Goal: Task Accomplishment & Management: Manage account settings

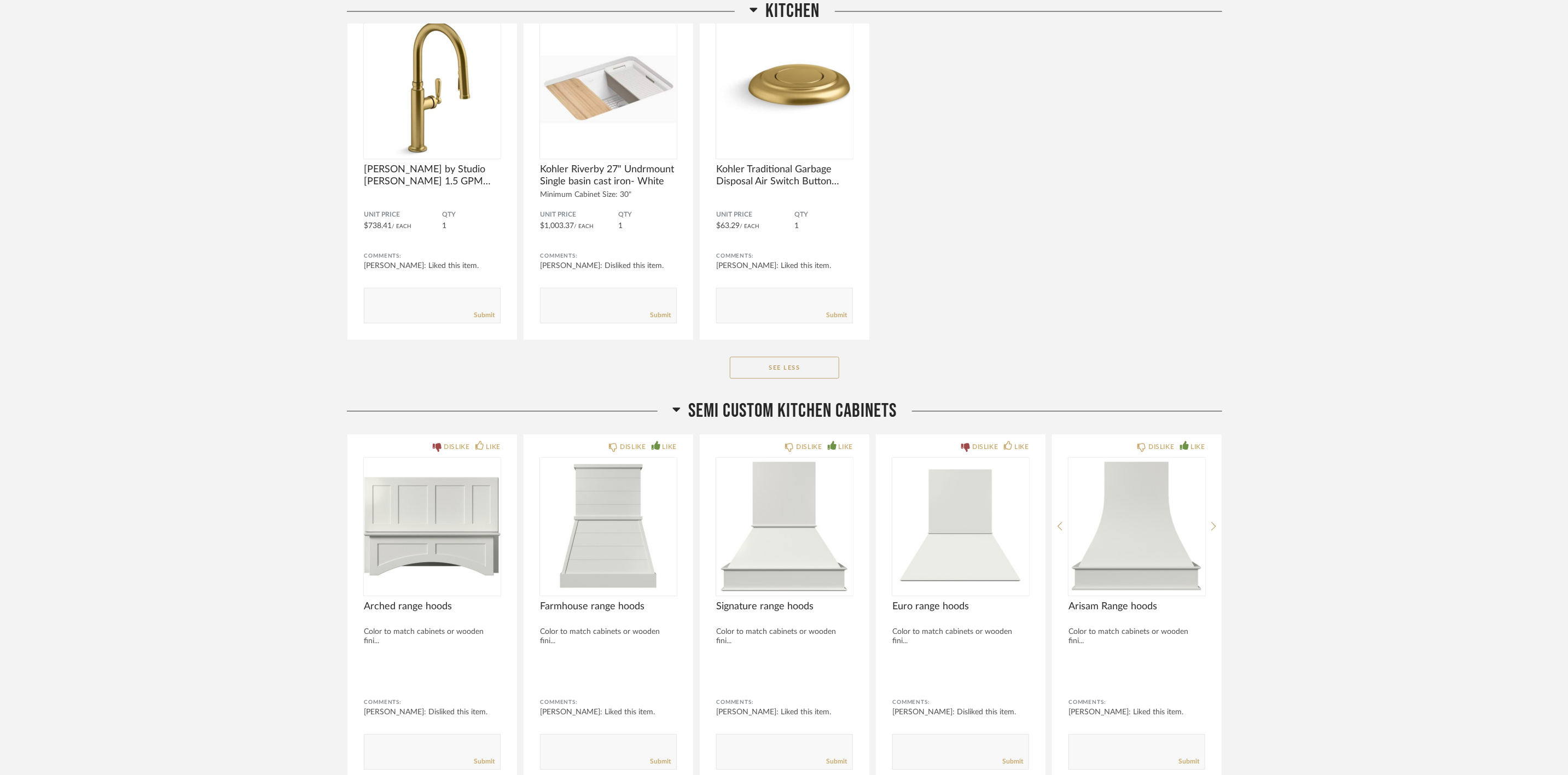
scroll to position [2379, 0]
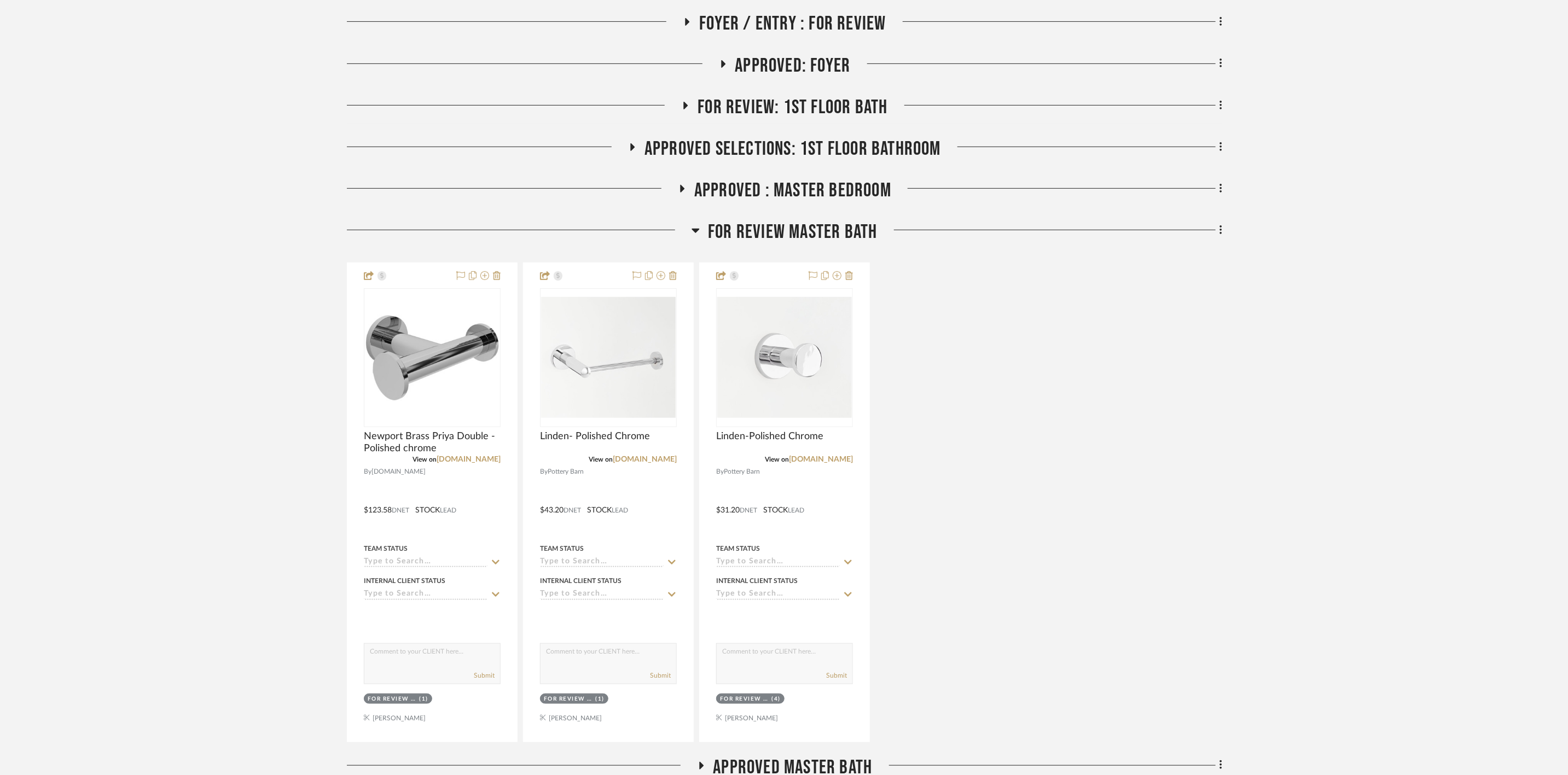
scroll to position [657, 0]
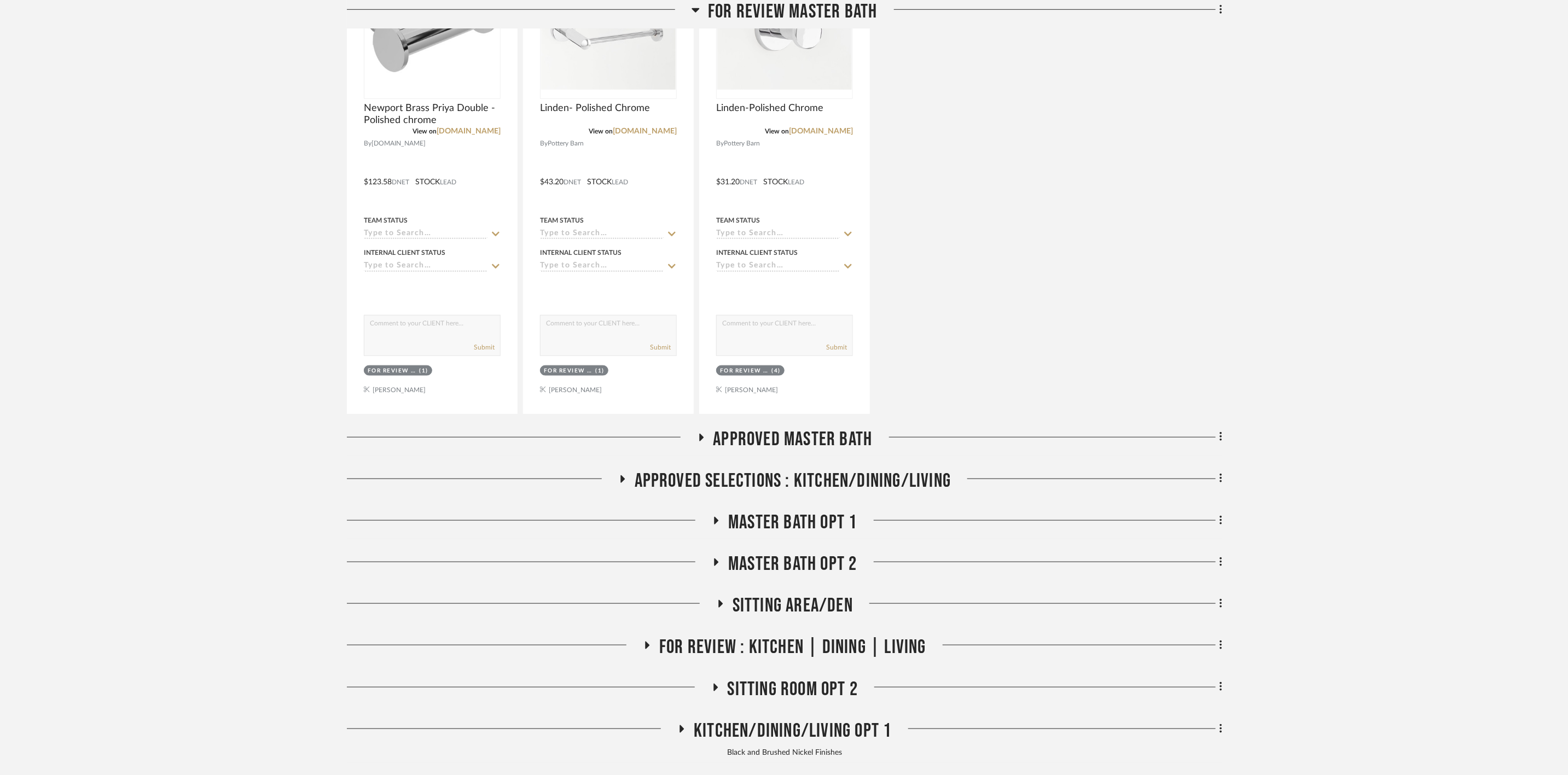
click at [815, 437] on span "Approved Master Bath" at bounding box center [792, 439] width 159 height 23
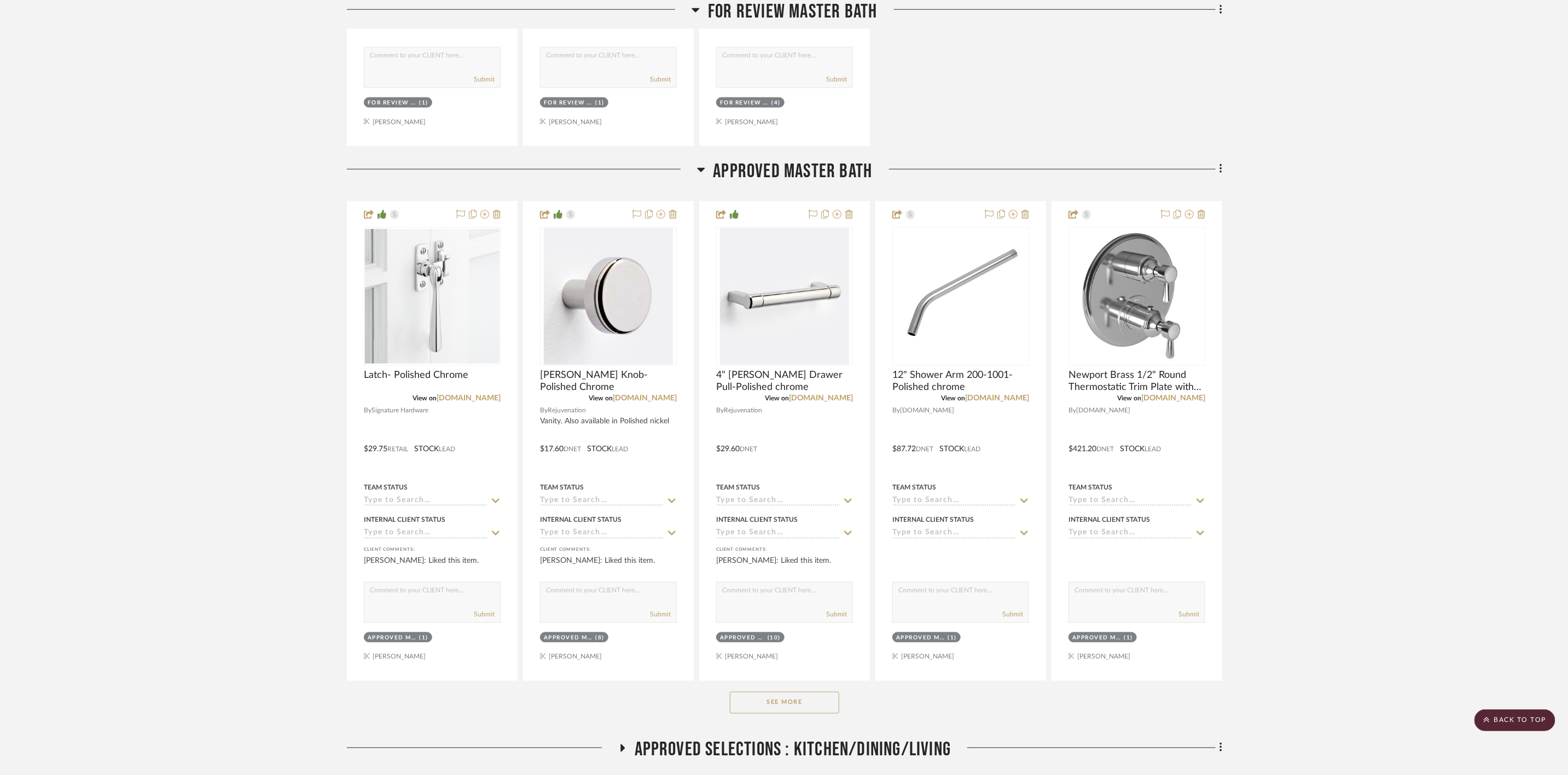
scroll to position [1067, 0]
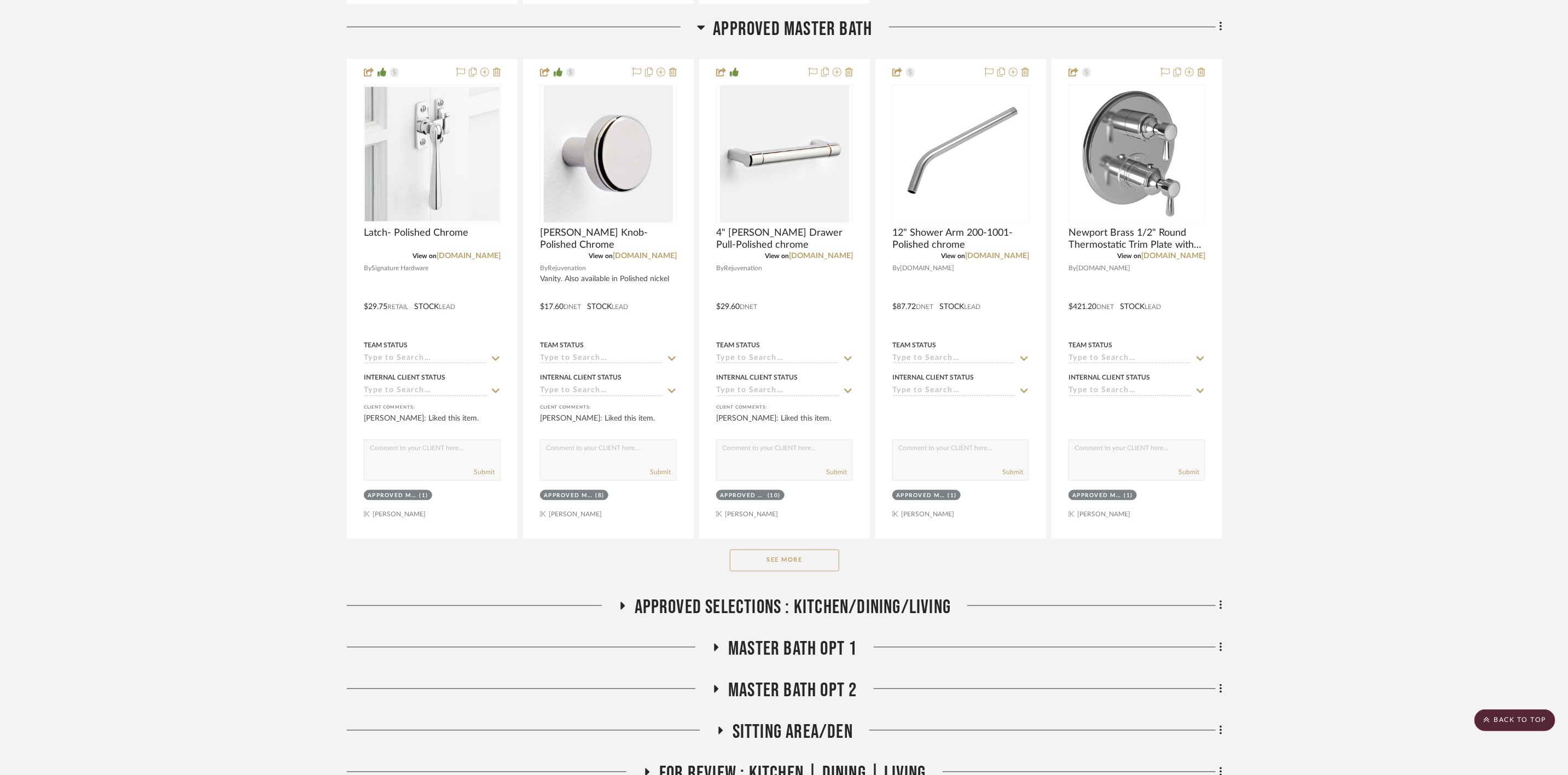
click at [803, 565] on button "See More" at bounding box center [784, 561] width 110 height 22
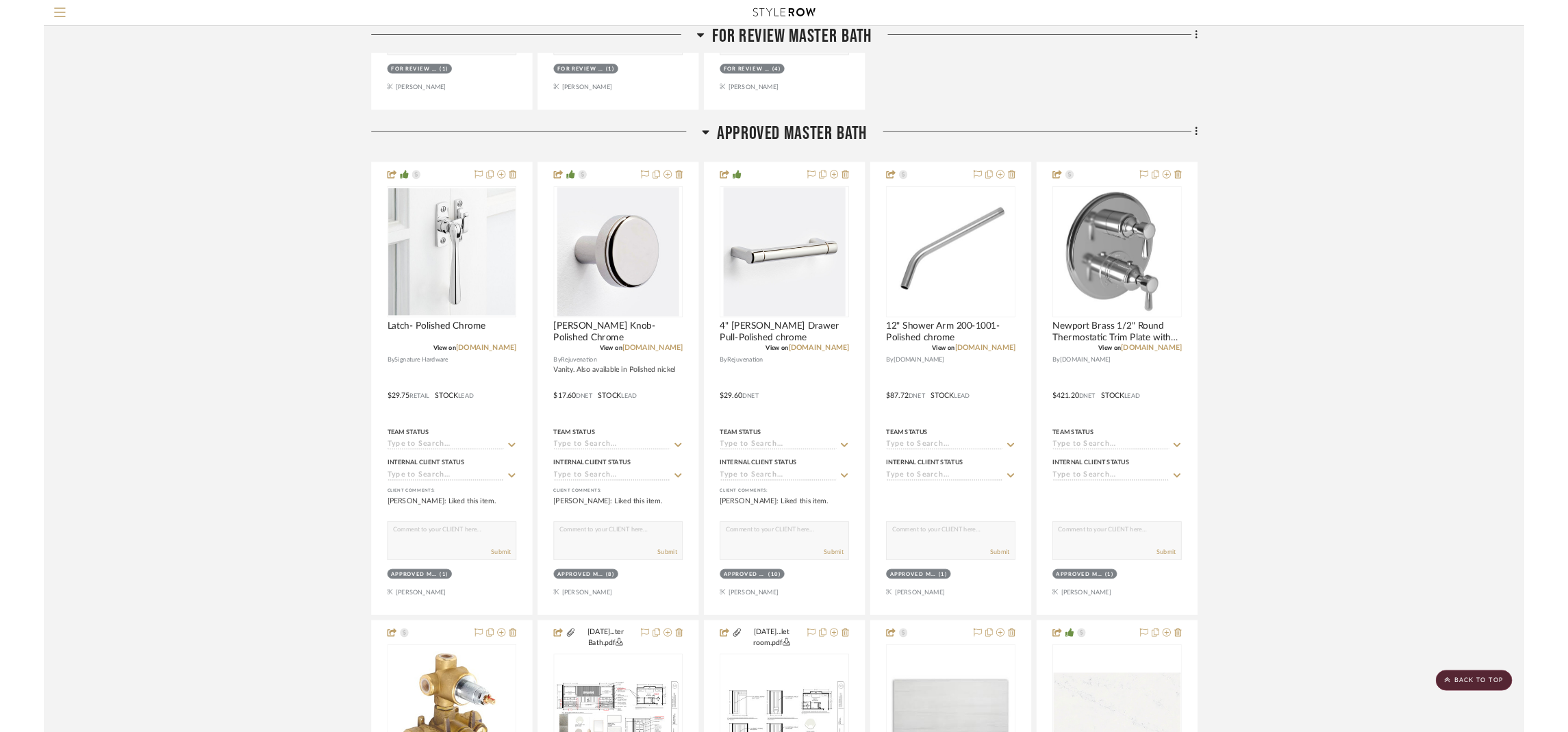
scroll to position [1129, 0]
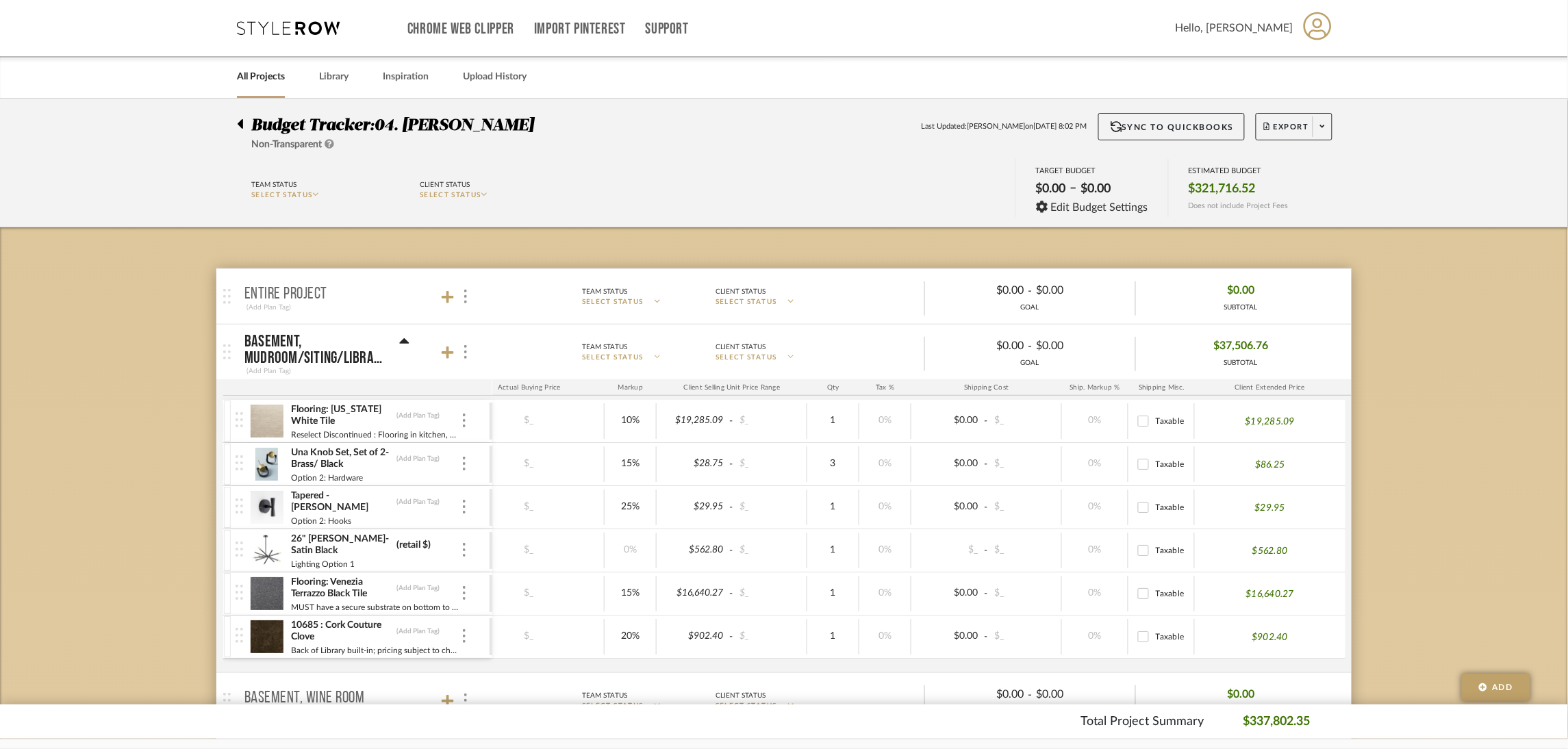
click at [240, 124] on icon at bounding box center [240, 124] width 5 height 10
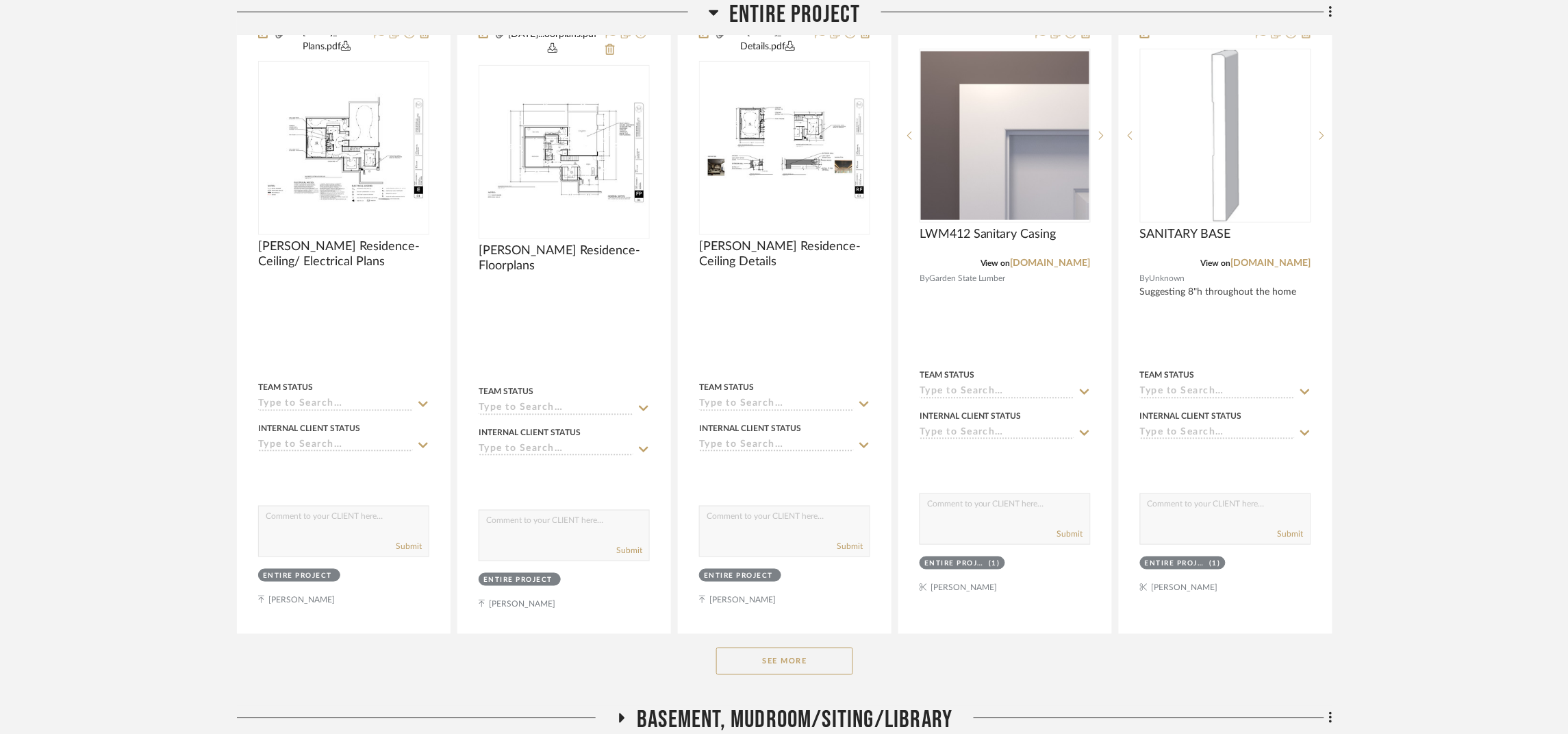
scroll to position [411, 0]
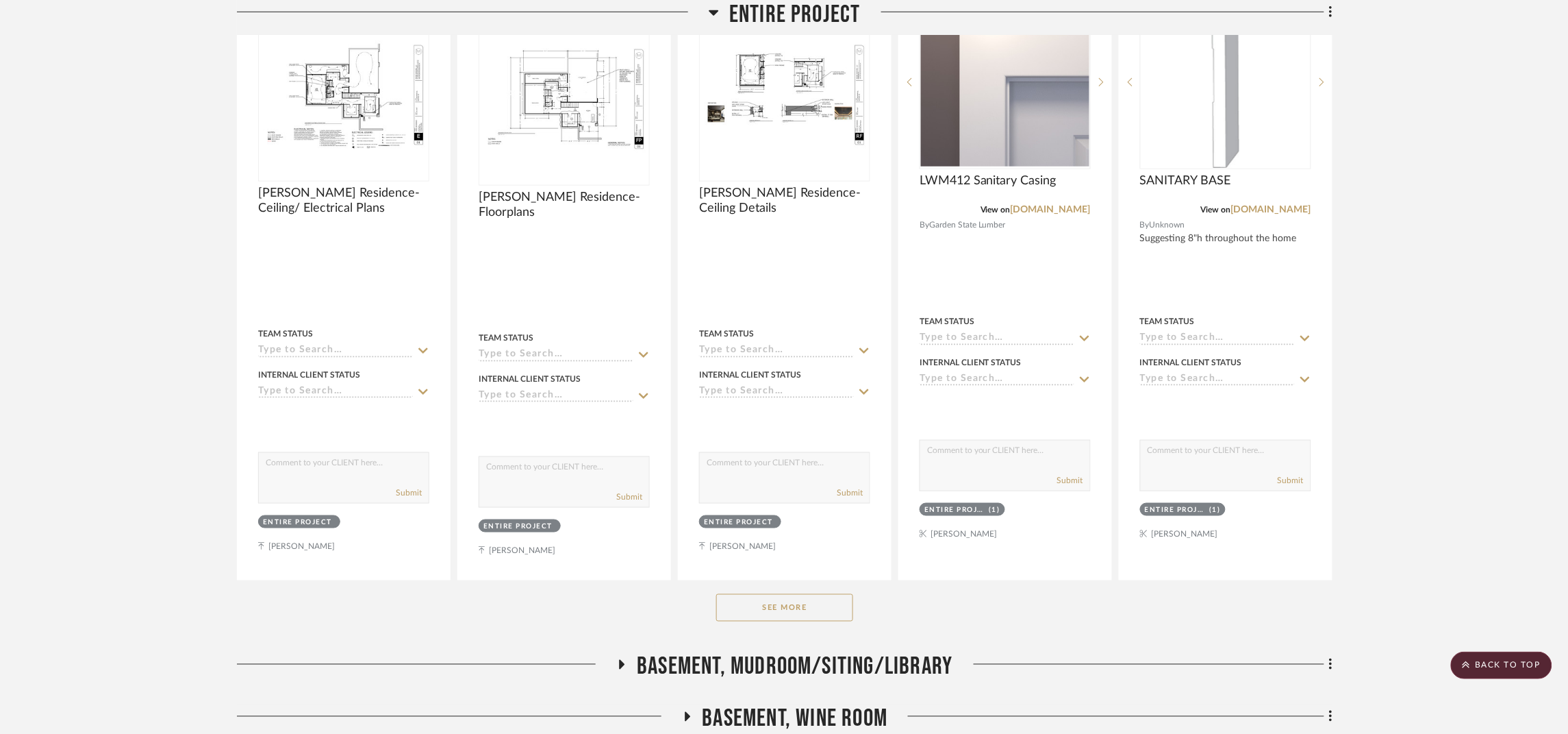
click at [786, 609] on button "See More" at bounding box center [784, 608] width 137 height 27
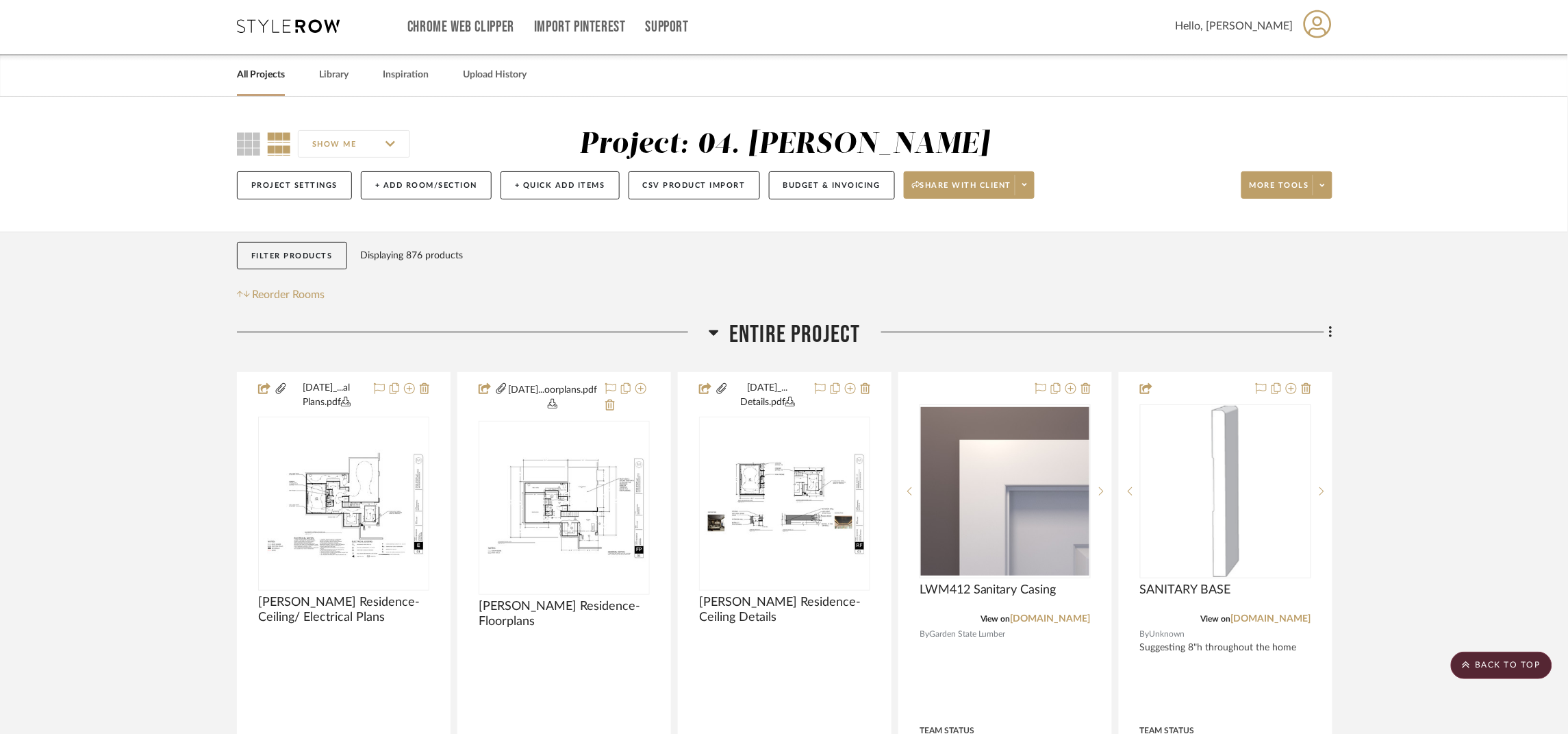
scroll to position [0, 0]
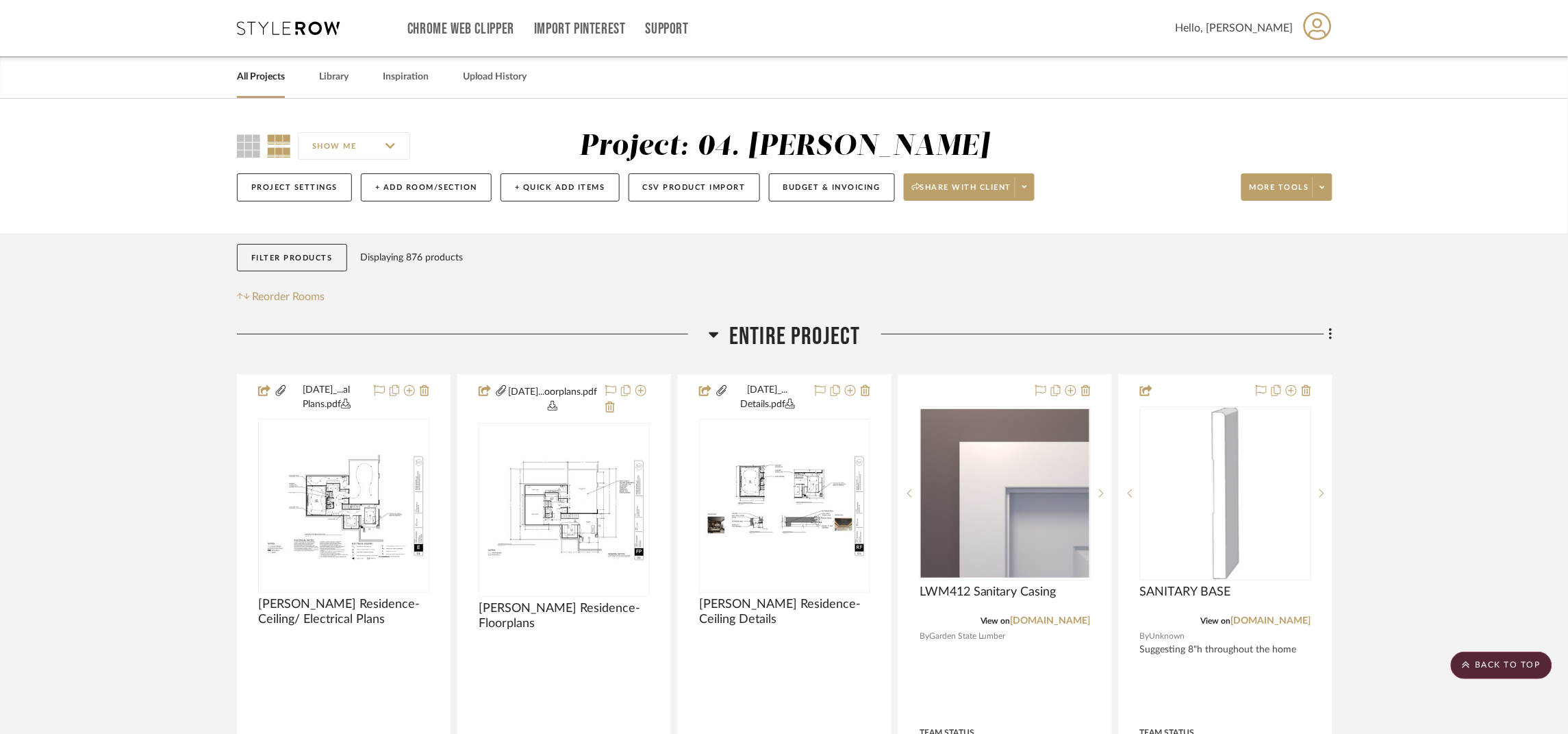
click at [835, 334] on span "Entire Project" at bounding box center [794, 337] width 132 height 29
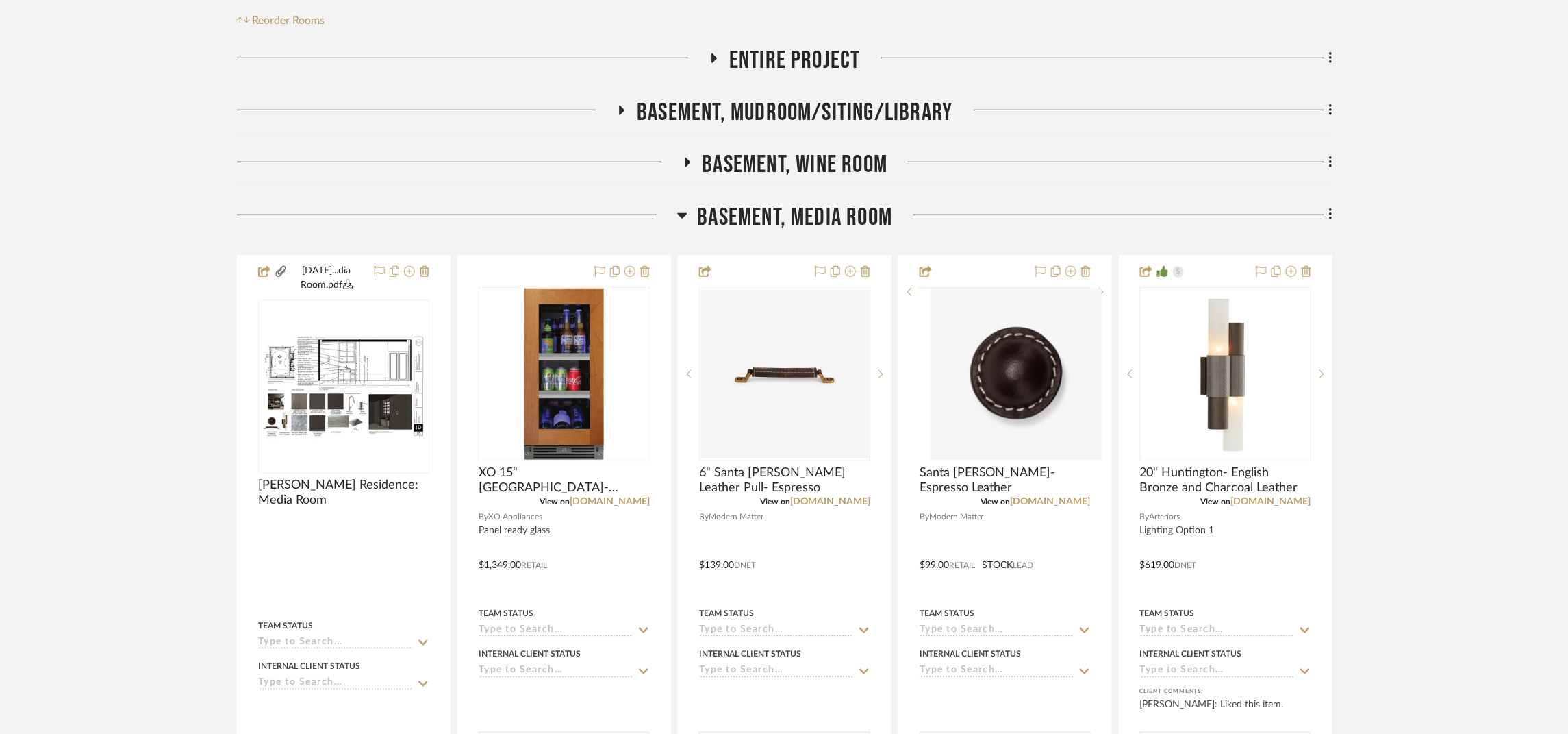
scroll to position [307, 0]
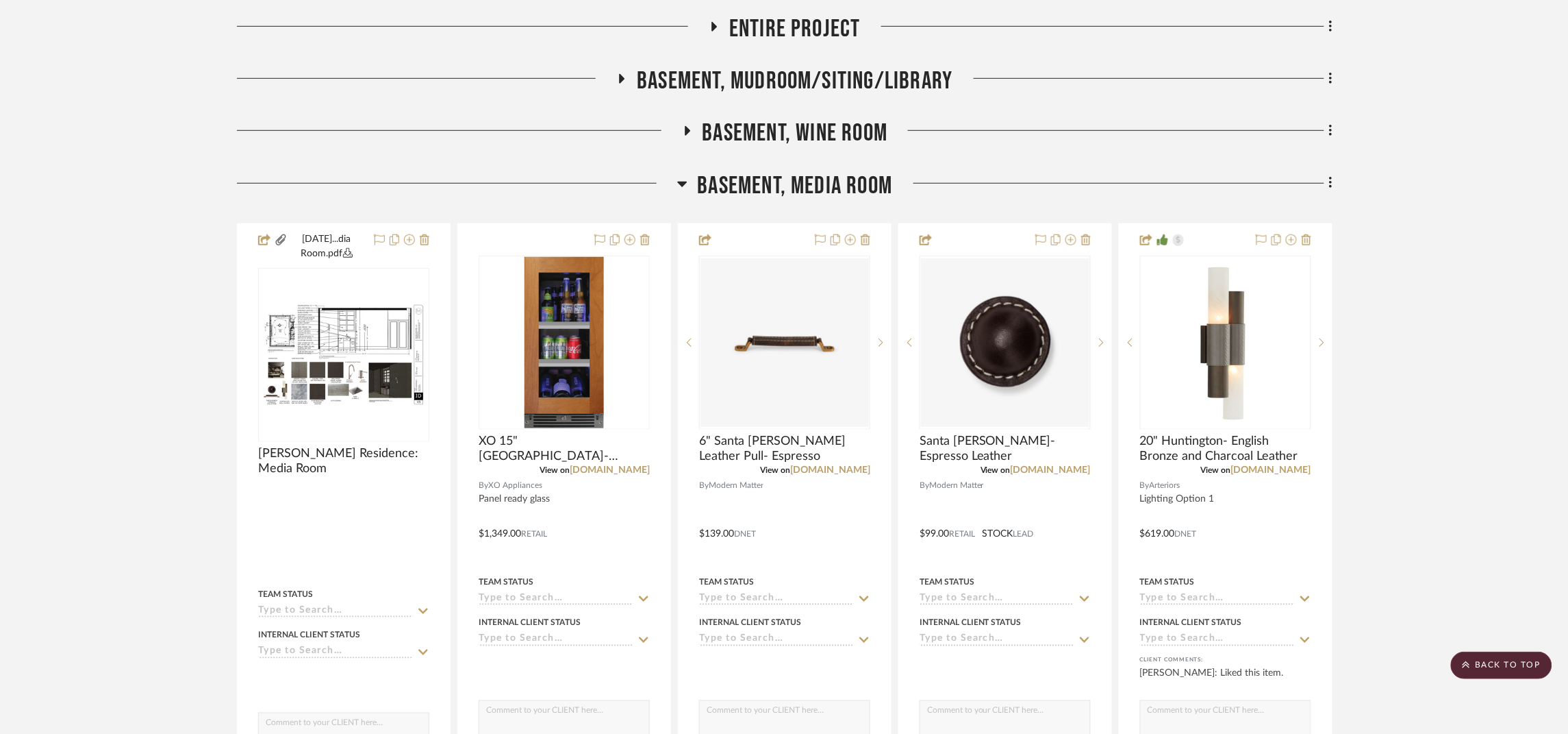
click at [914, 88] on span "Basement, Mudroom/Siting/Library" at bounding box center [794, 81] width 315 height 29
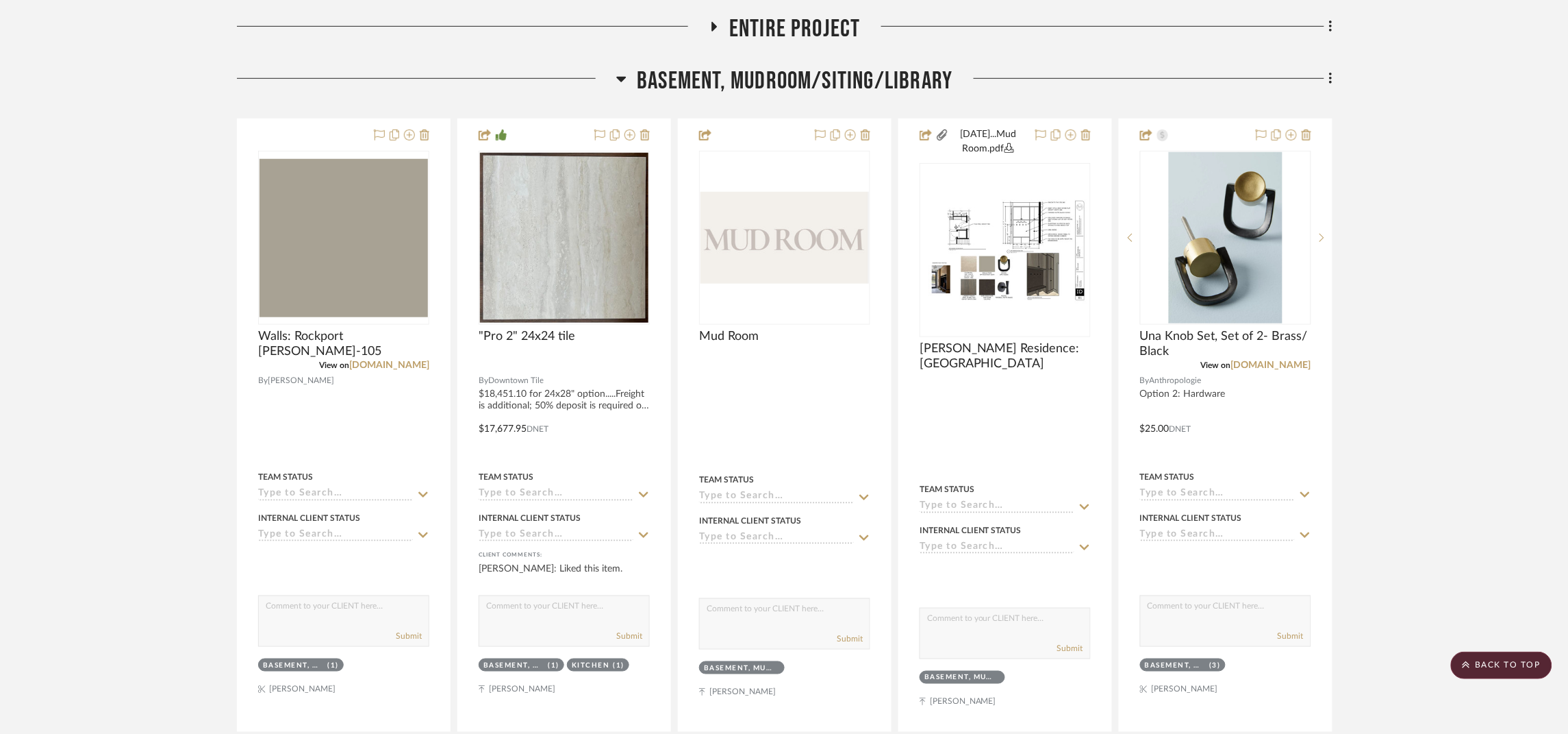
click at [917, 75] on span "Basement, Mudroom/Siting/Library" at bounding box center [794, 81] width 315 height 29
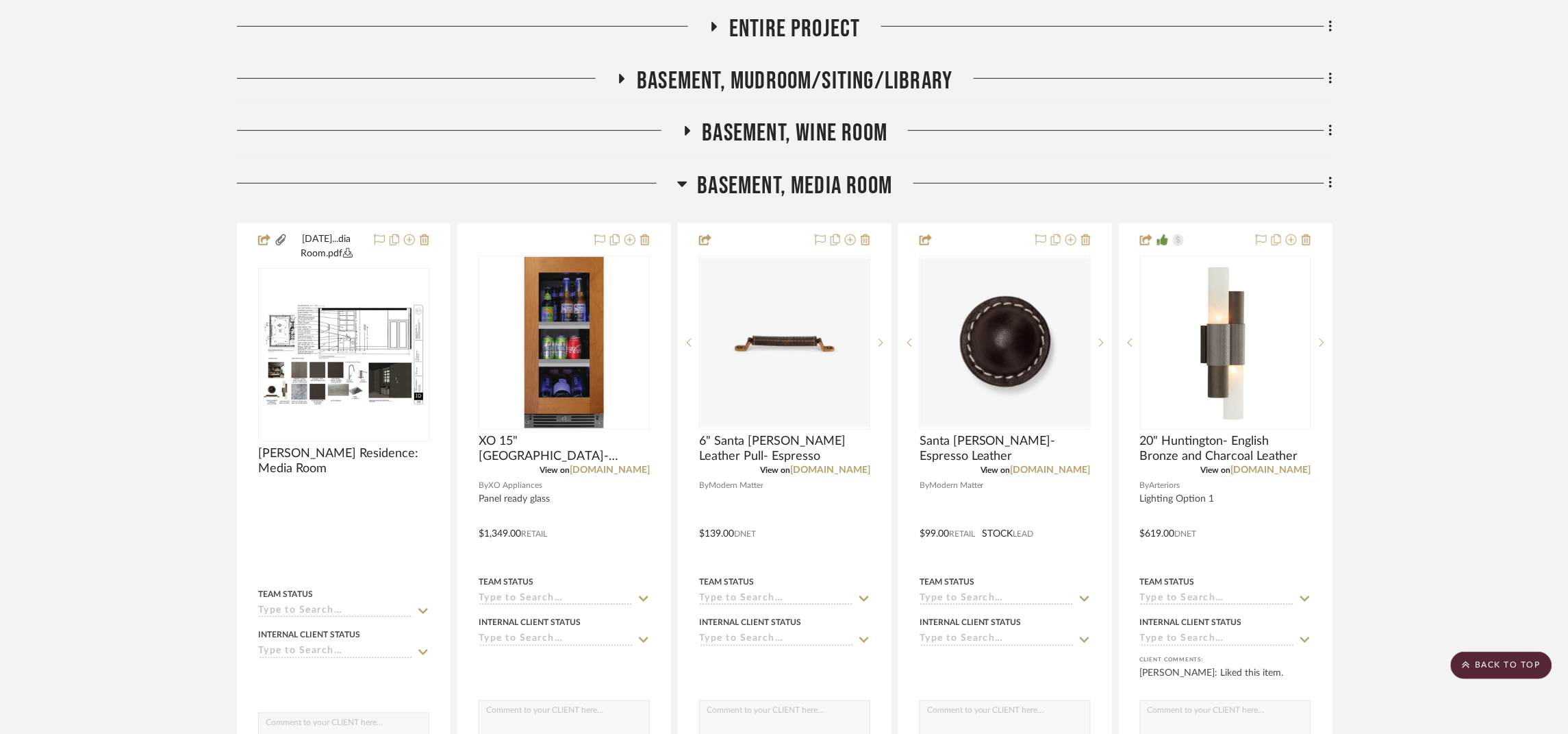
click at [873, 185] on span "Basement, Media Room" at bounding box center [795, 186] width 195 height 29
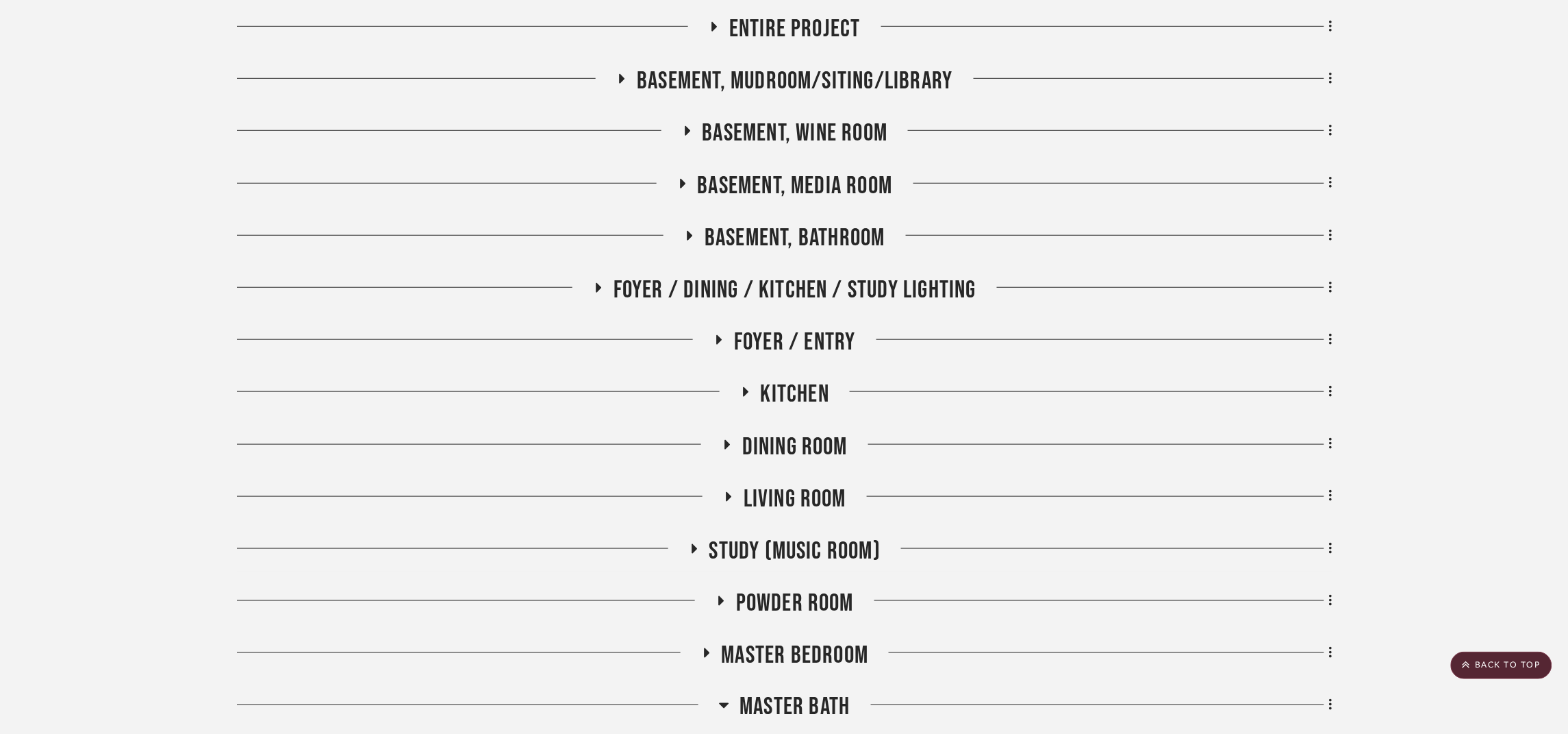
click at [869, 232] on span "Basement, Bathroom" at bounding box center [794, 238] width 181 height 29
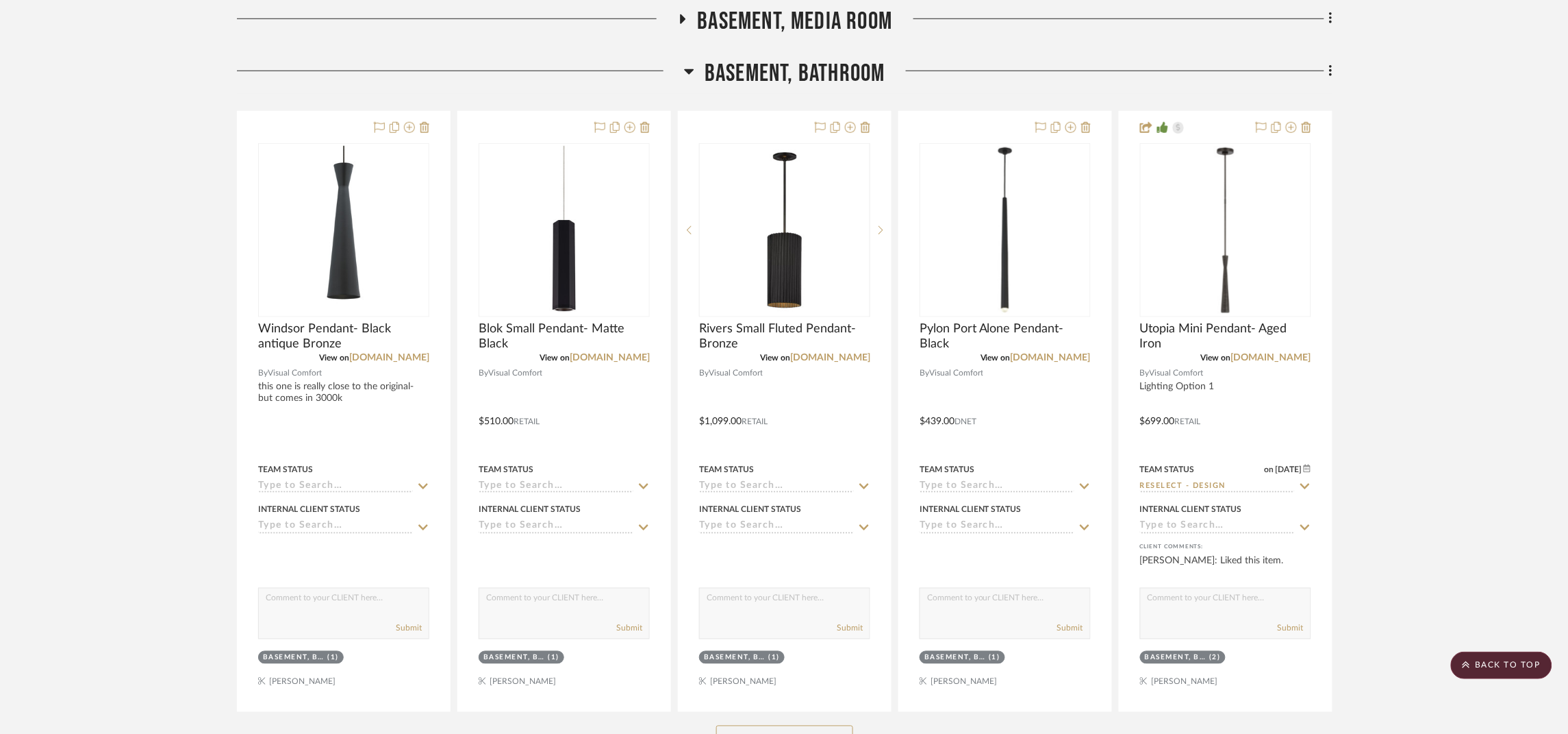
scroll to position [513, 0]
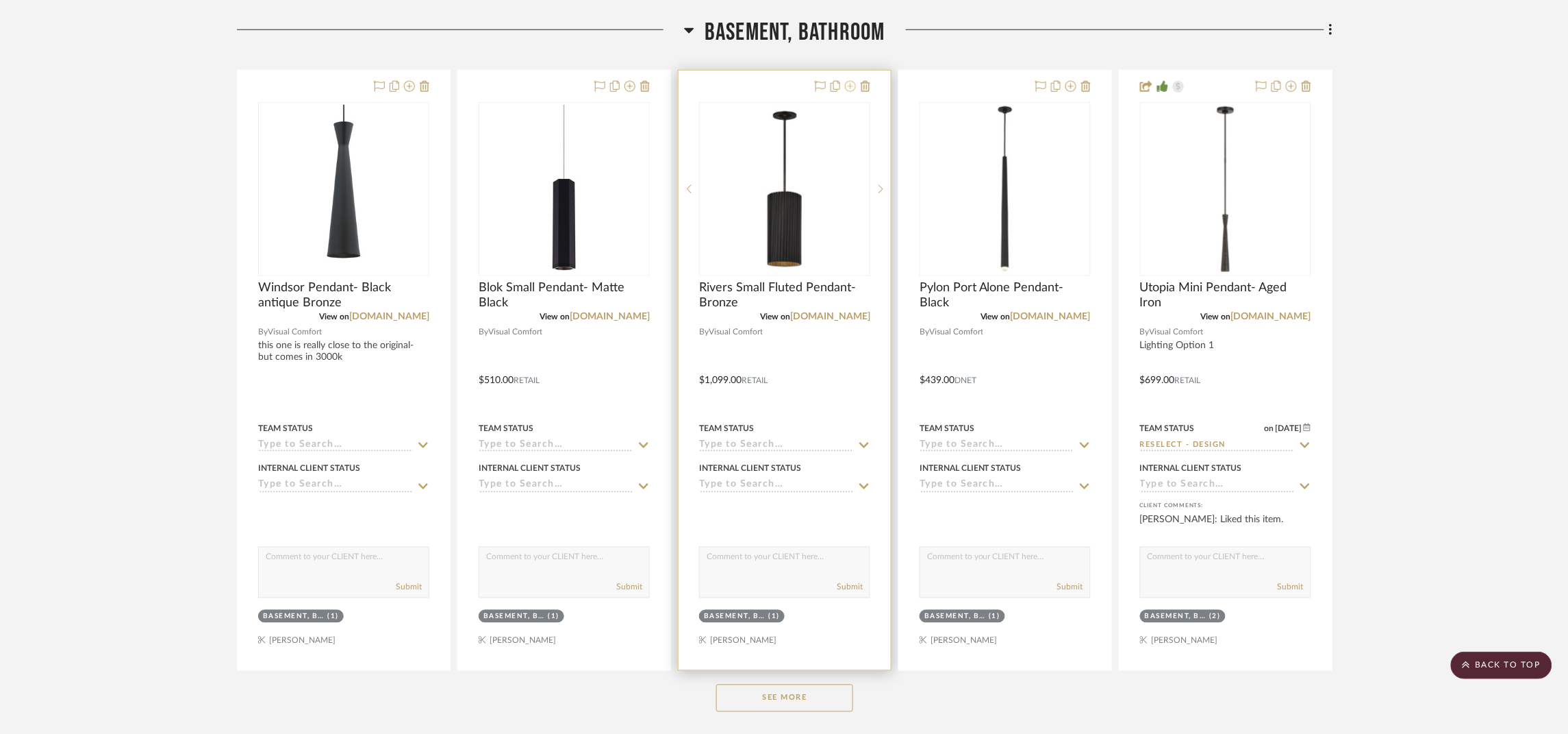
click at [850, 85] on icon at bounding box center [850, 86] width 11 height 11
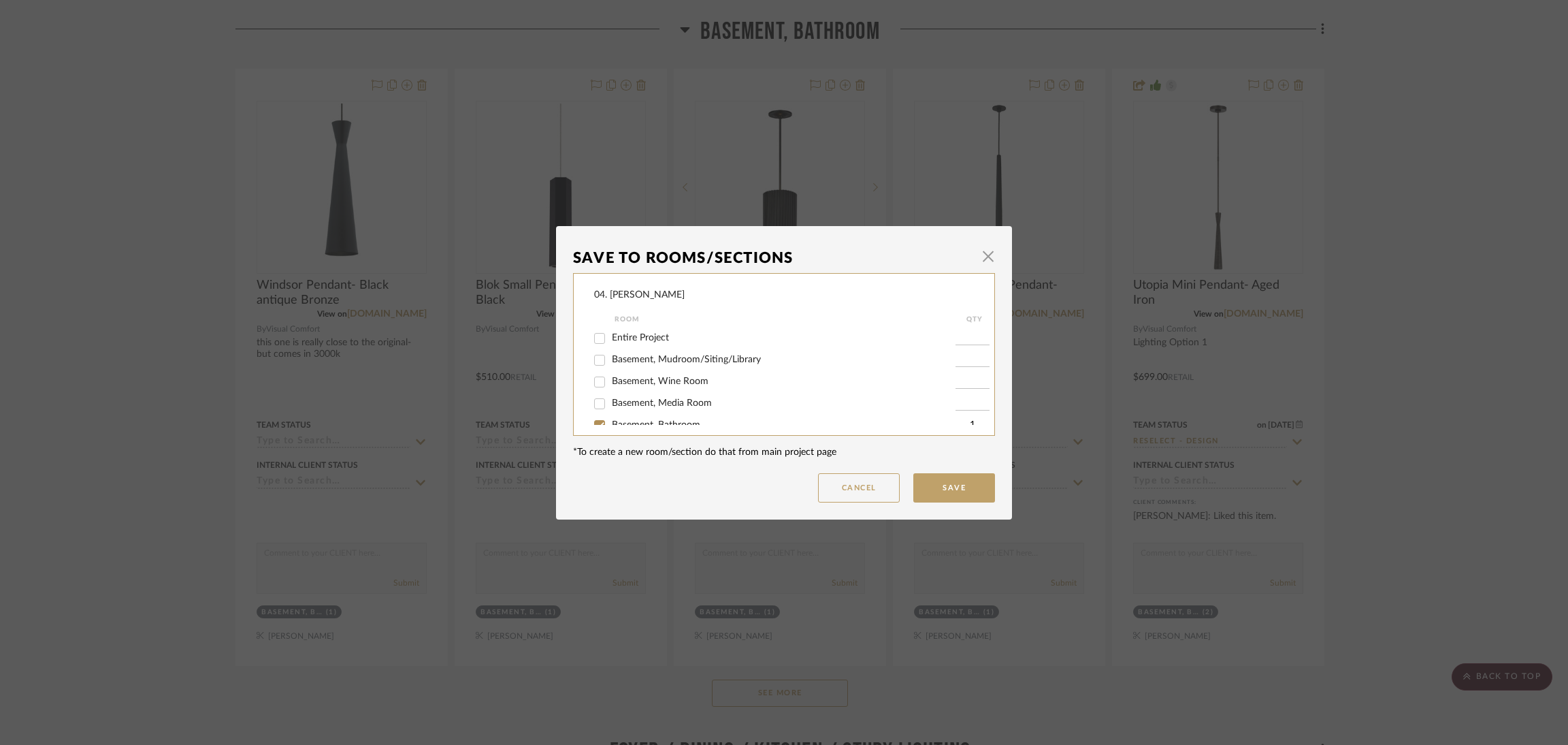
click at [640, 421] on span "Basement, Bathroom" at bounding box center [656, 425] width 89 height 10
click at [611, 421] on input "Basement, Bathroom" at bounding box center [600, 426] width 22 height 22
checkbox input "false"
click at [623, 393] on label "Considering" at bounding box center [784, 390] width 343 height 12
click at [611, 393] on input "Considering" at bounding box center [600, 391] width 22 height 22
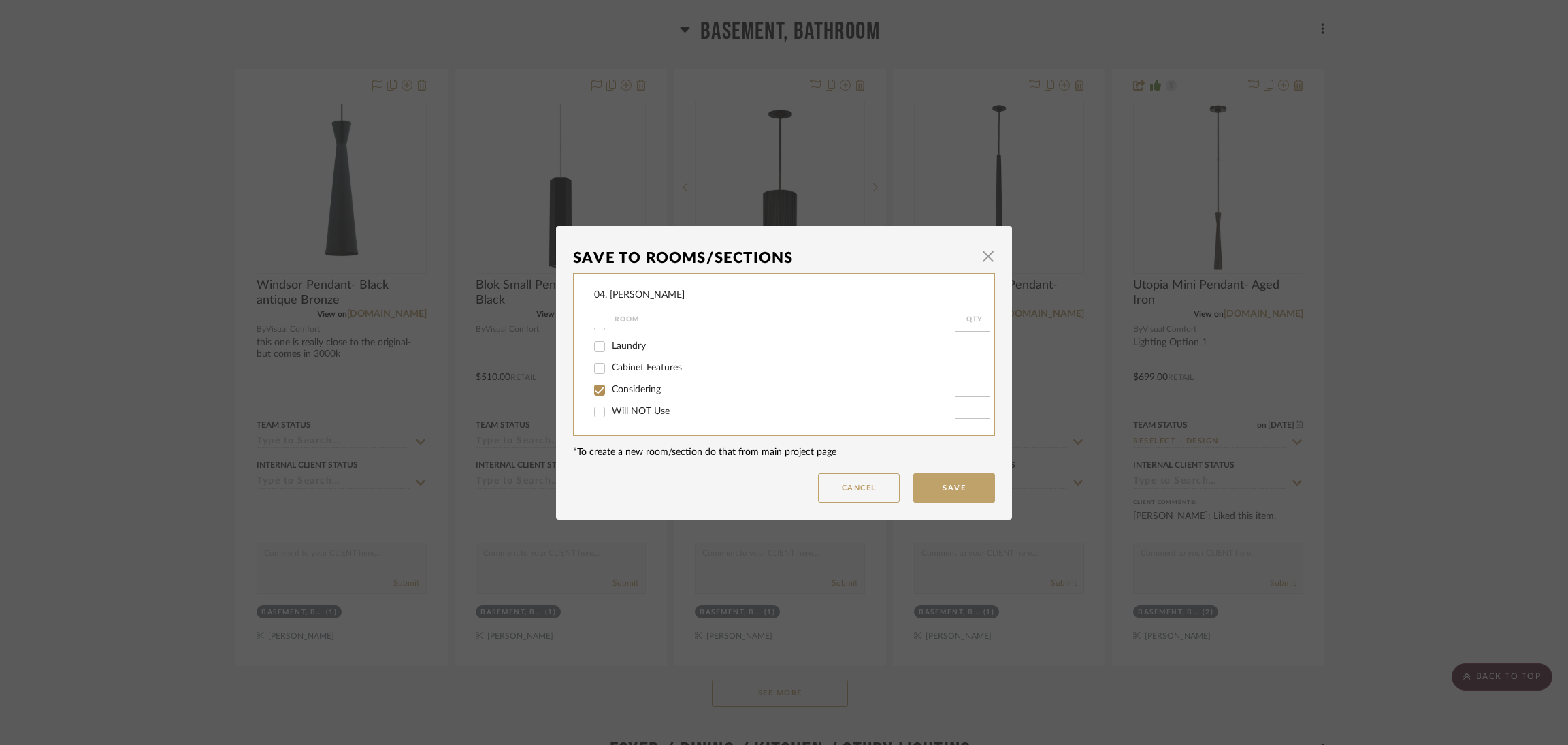
checkbox input "true"
type input "1"
click at [644, 416] on label "Will NOT Use" at bounding box center [784, 411] width 343 height 12
click at [611, 416] on input "Will NOT Use" at bounding box center [600, 412] width 22 height 22
checkbox input "true"
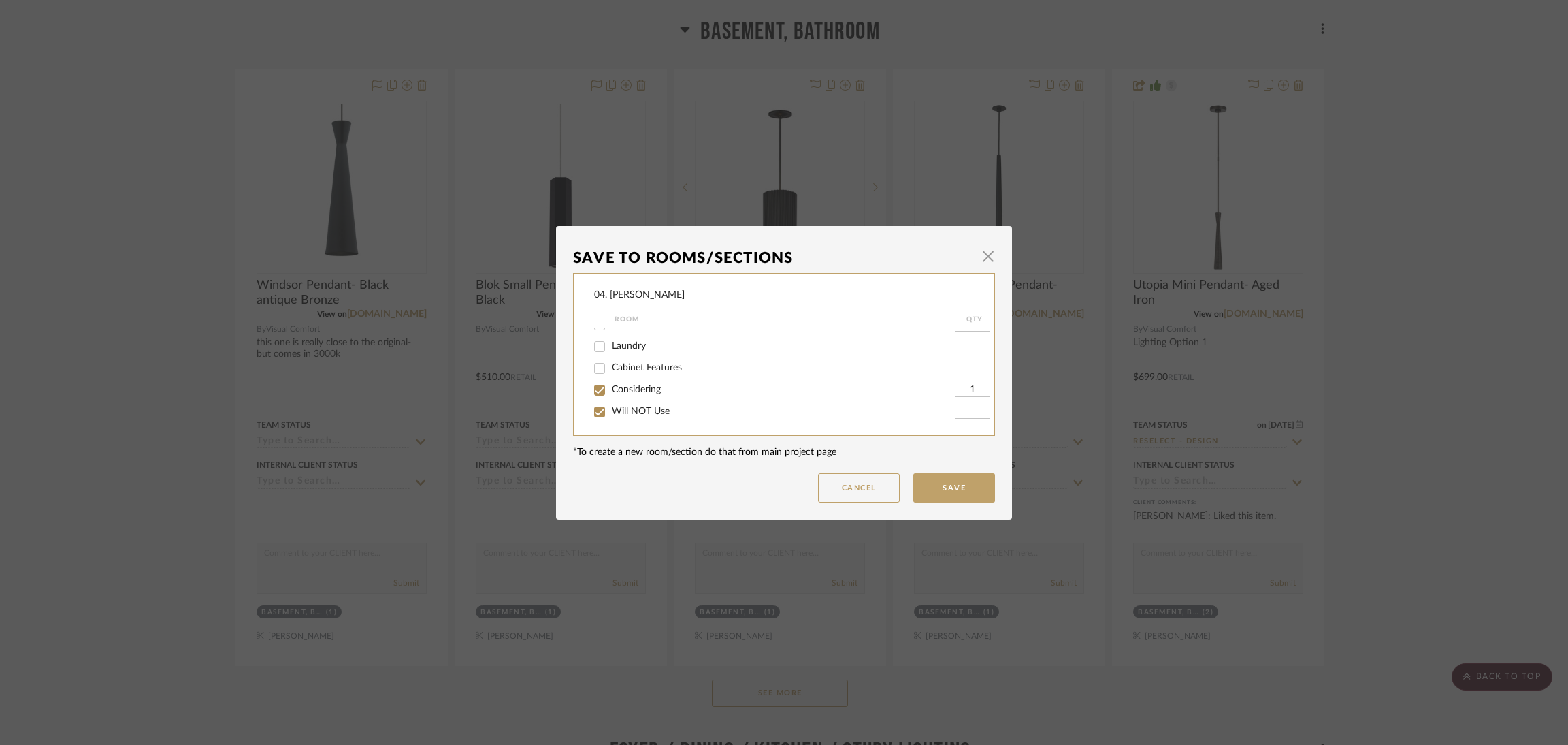
type input "1"
click at [636, 391] on span "Considering" at bounding box center [636, 390] width 49 height 10
click at [611, 391] on input "Considering" at bounding box center [600, 391] width 22 height 22
checkbox input "false"
click at [934, 482] on button "Save" at bounding box center [954, 487] width 81 height 29
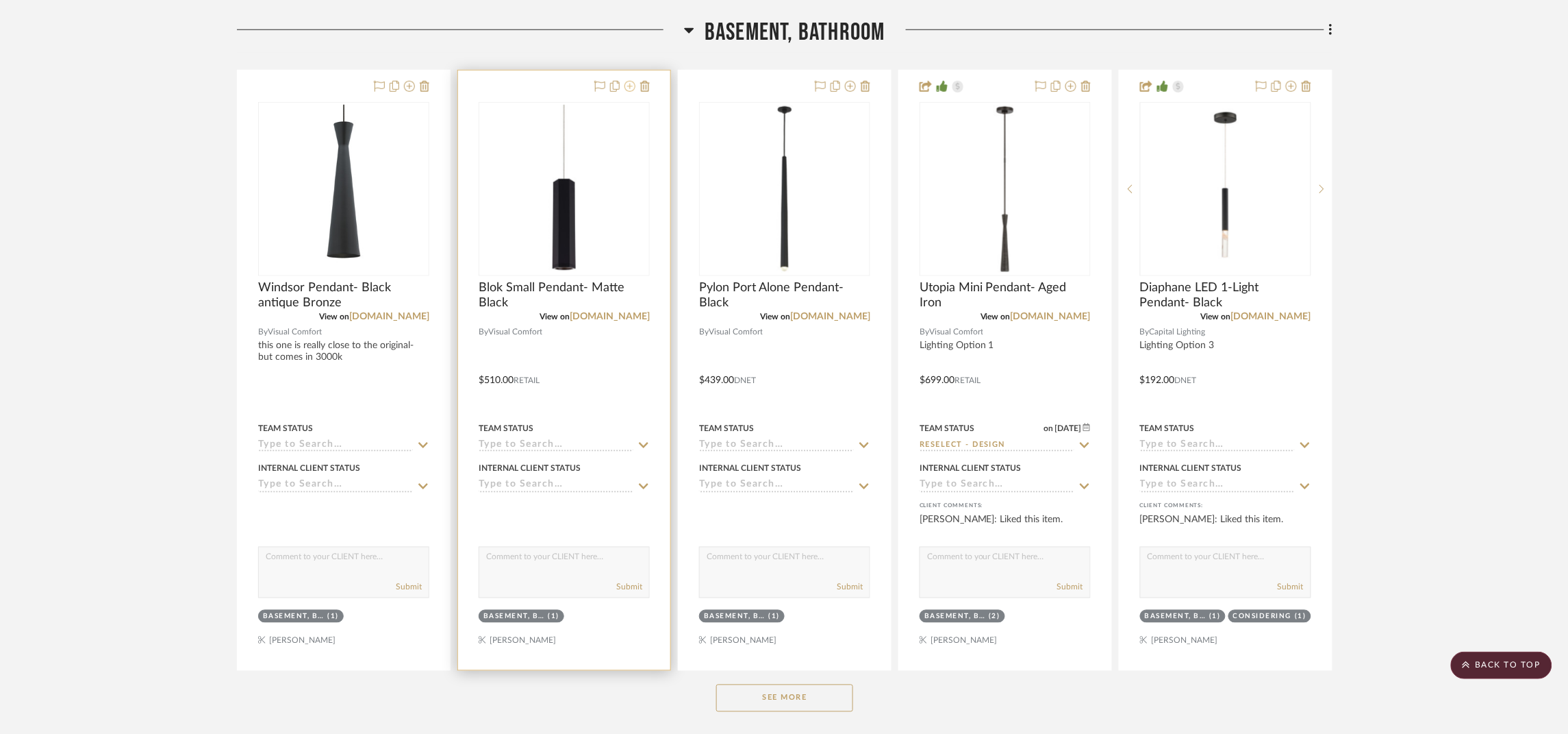
click at [627, 85] on icon at bounding box center [630, 86] width 11 height 11
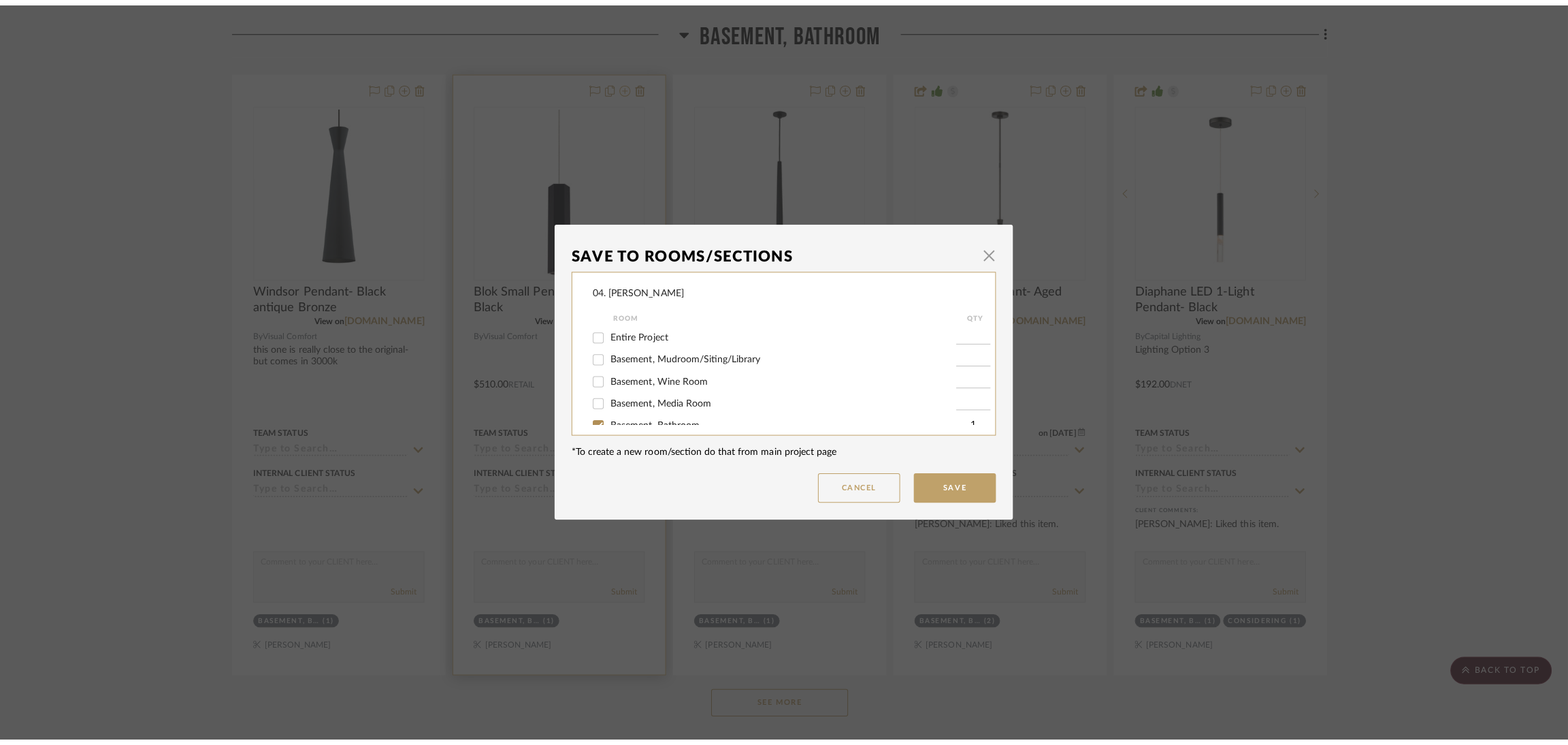
scroll to position [0, 0]
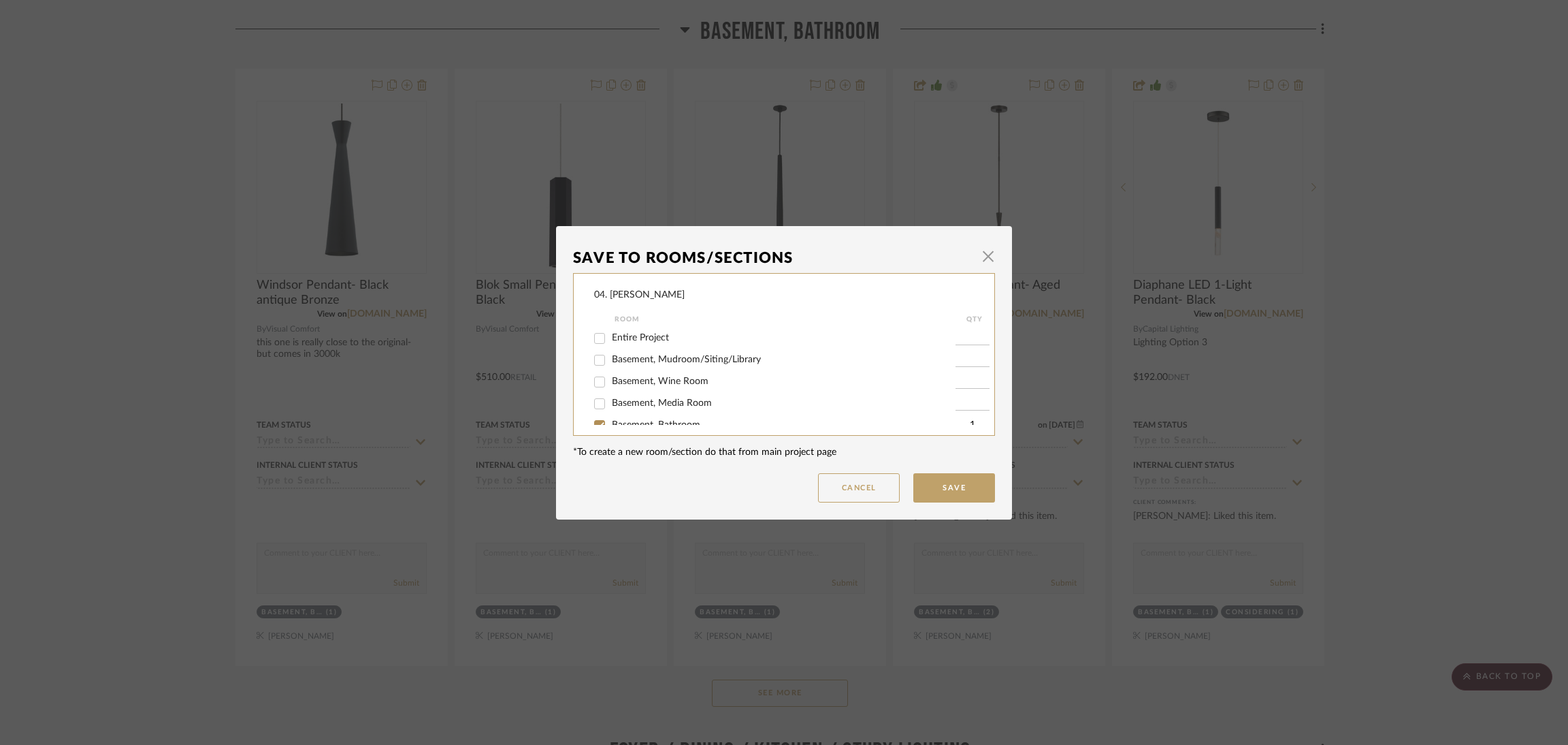
click at [668, 422] on span "Basement, Bathroom" at bounding box center [656, 425] width 89 height 10
click at [611, 422] on input "Basement, Bathroom" at bounding box center [600, 426] width 22 height 22
checkbox input "false"
click at [655, 410] on span "Will NOT Use" at bounding box center [641, 411] width 58 height 10
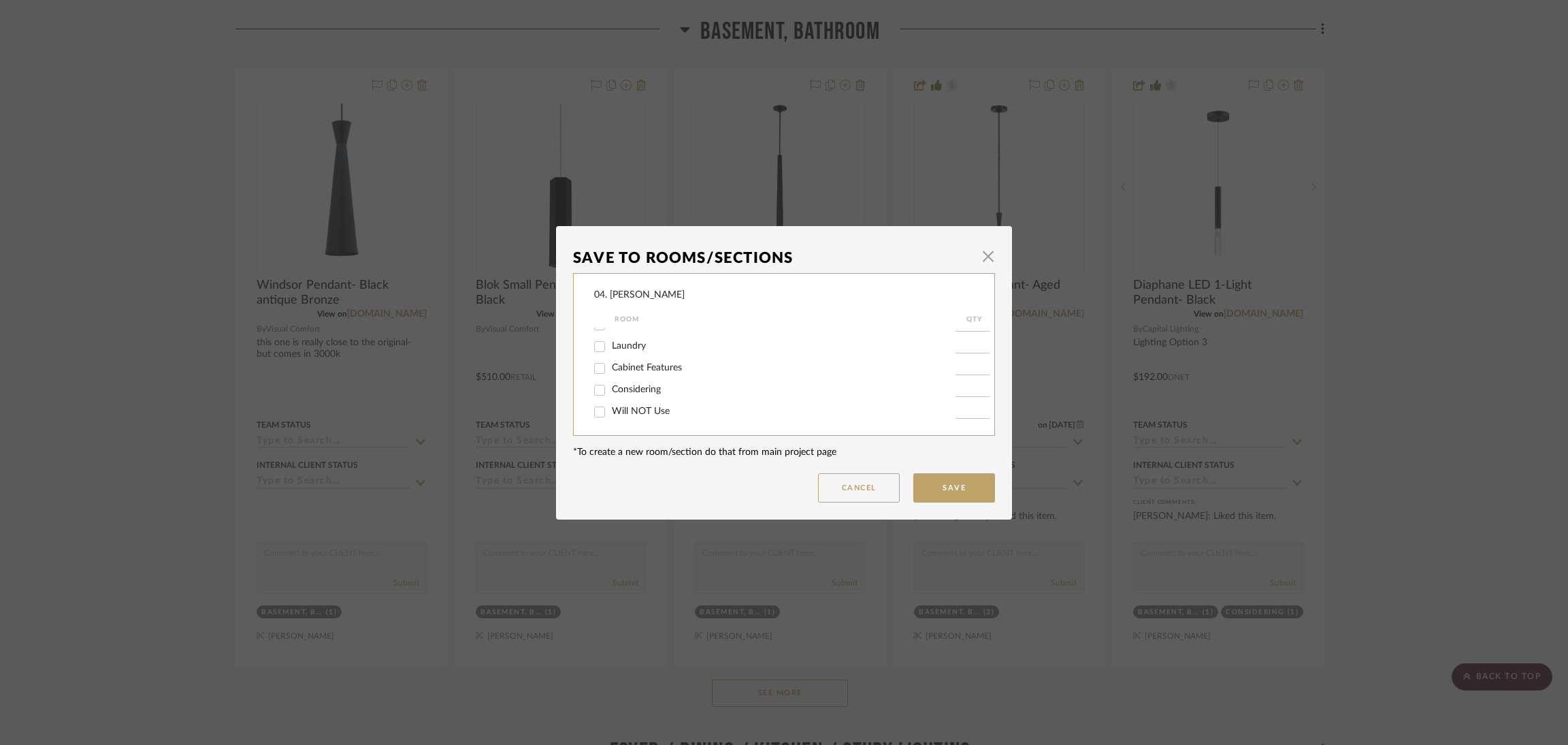
click at [611, 410] on input "Will NOT Use" at bounding box center [600, 412] width 22 height 22
checkbox input "true"
type input "1"
click at [918, 483] on button "Save" at bounding box center [954, 487] width 81 height 29
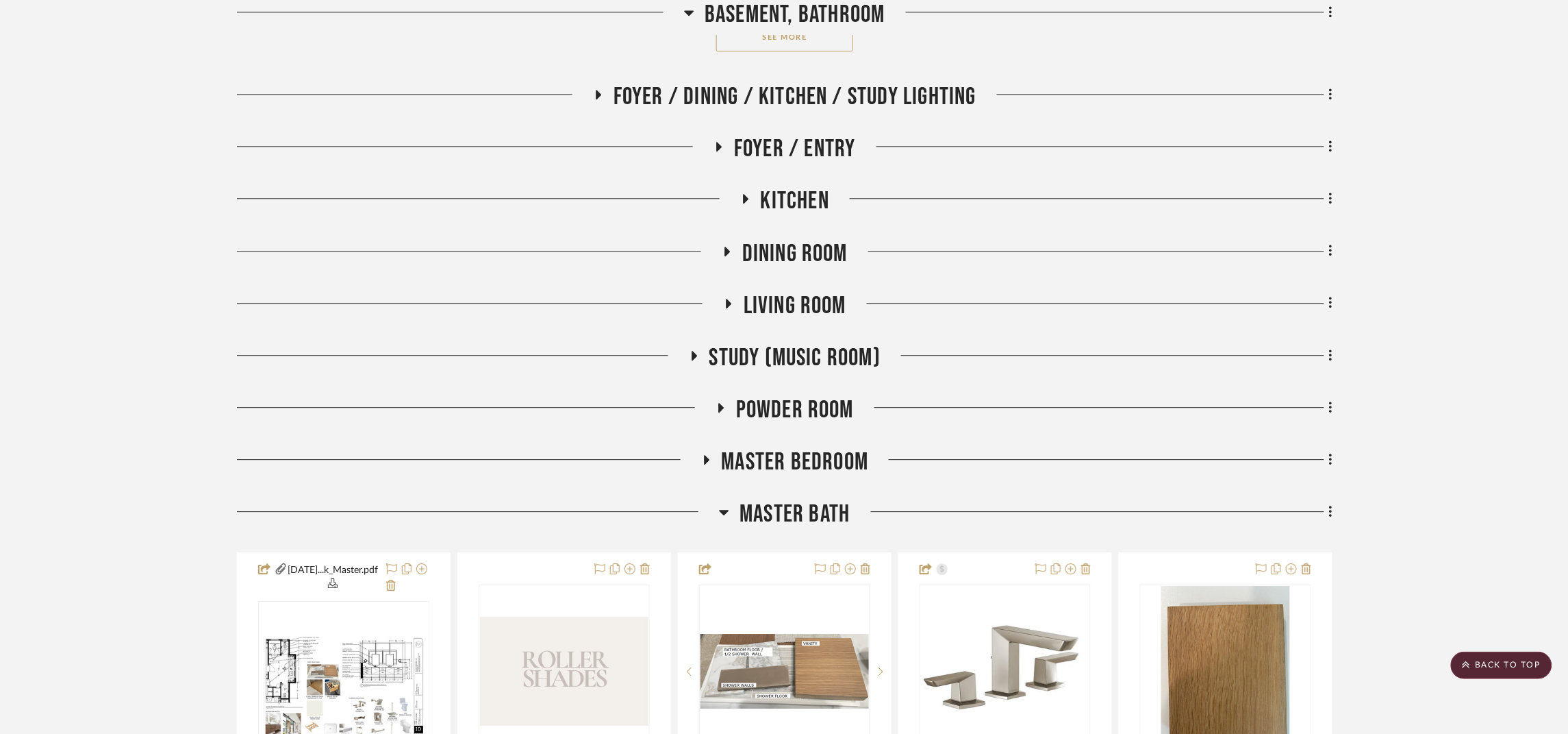
scroll to position [1232, 0]
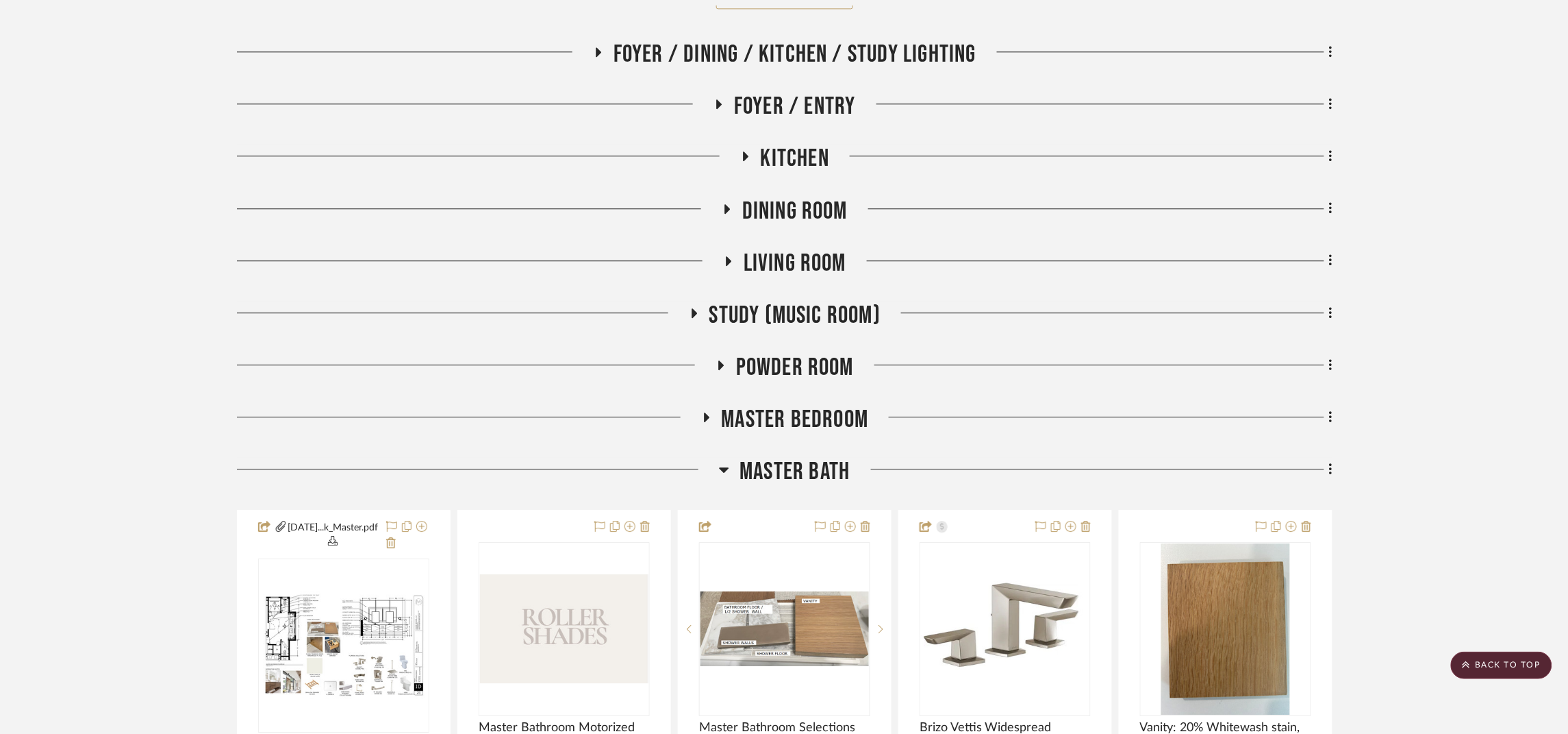
click at [781, 470] on span "Master Bath" at bounding box center [794, 471] width 110 height 29
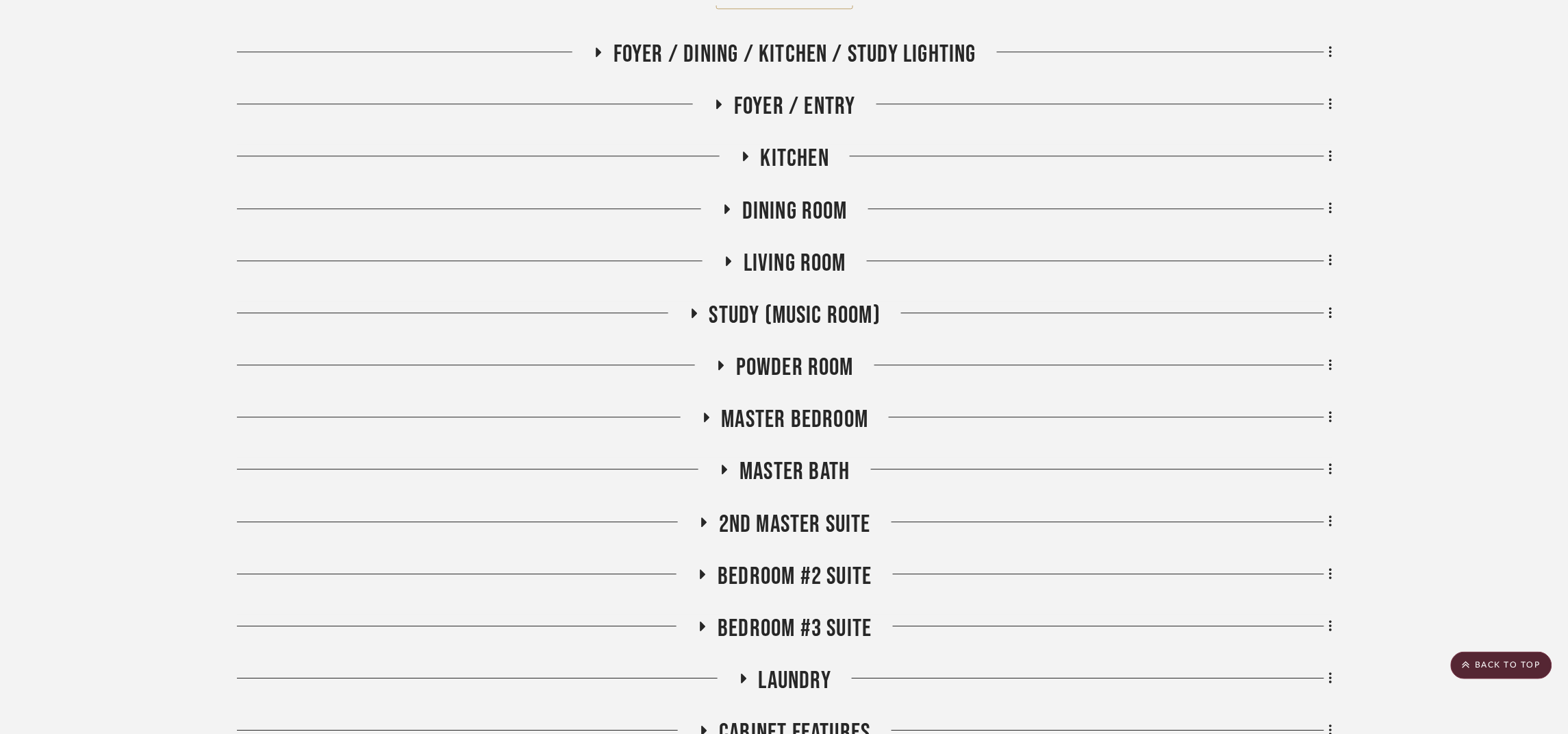
click at [802, 69] on span "Foyer / Dining / Kitchen / Study Lighting" at bounding box center [794, 55] width 363 height 29
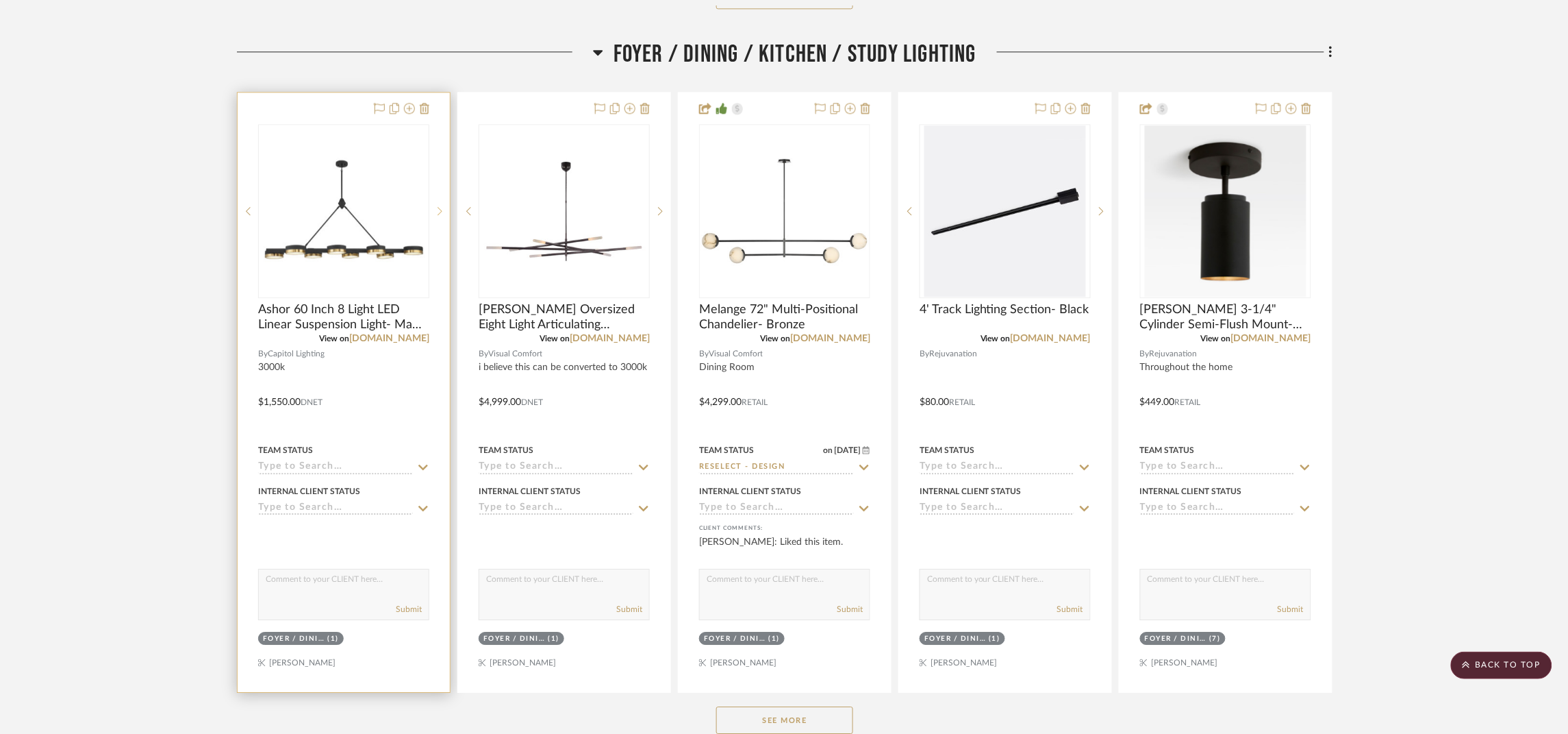
click at [437, 214] on icon at bounding box center [439, 211] width 5 height 10
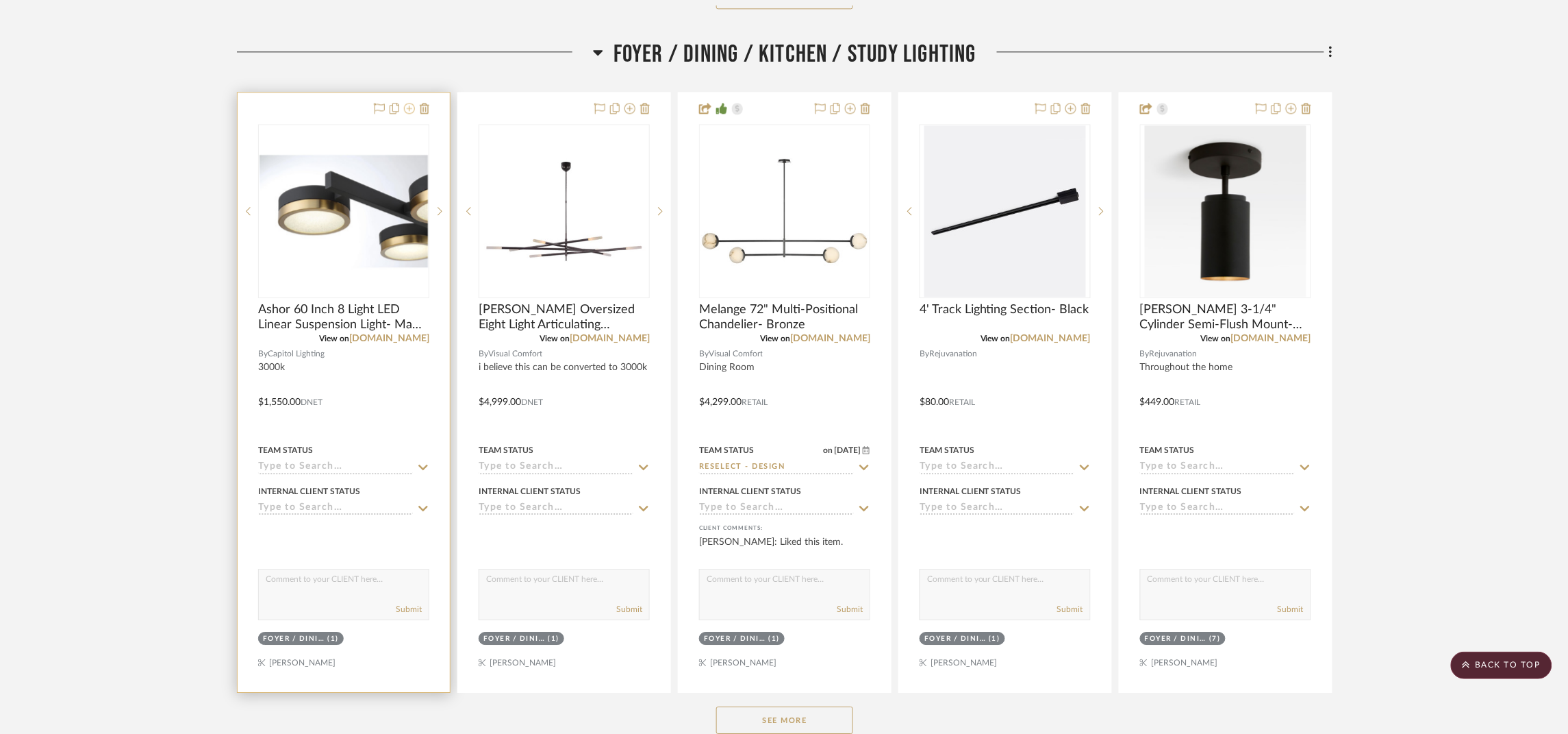
click at [410, 109] on icon at bounding box center [409, 108] width 11 height 11
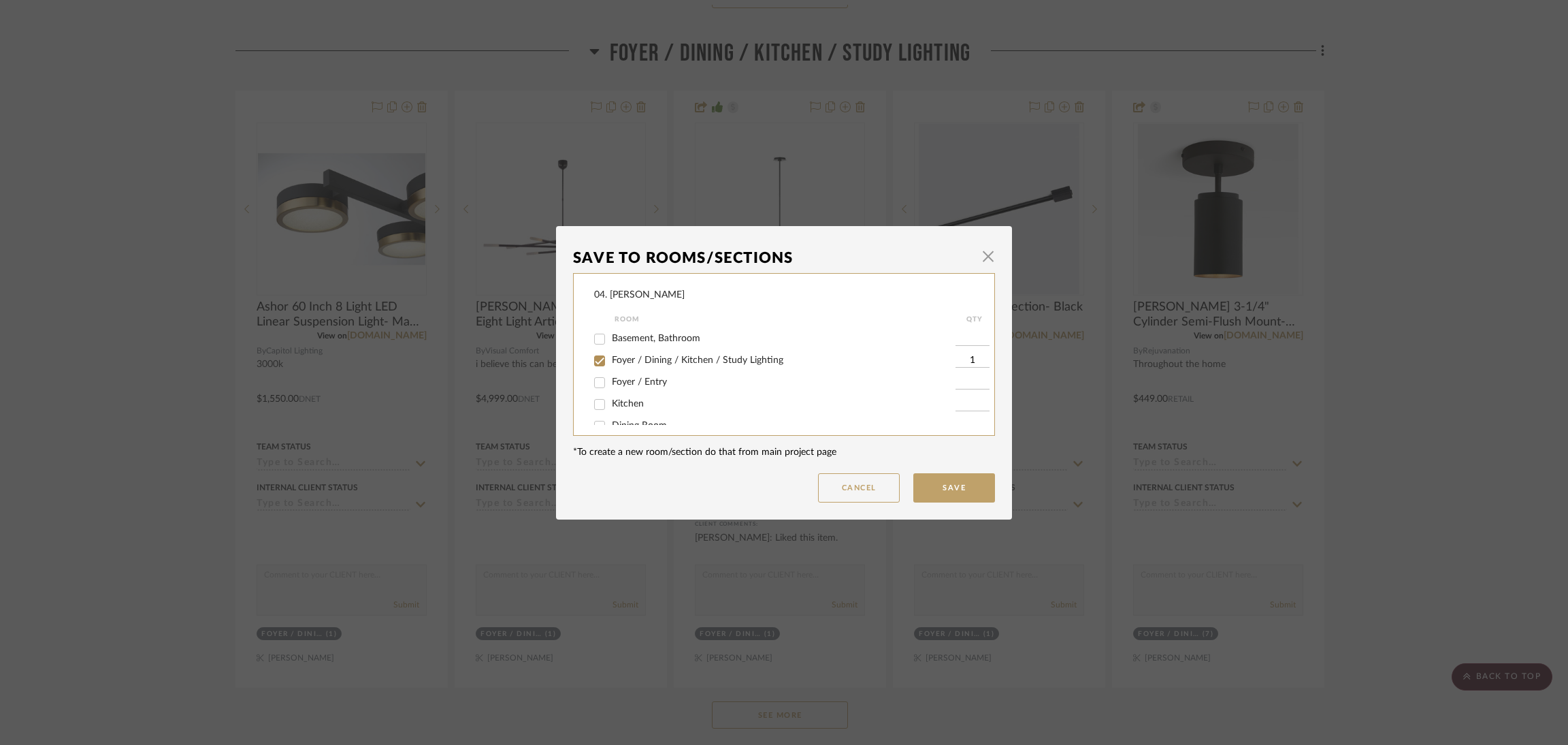
scroll to position [102, 0]
click at [631, 345] on span "Foyer / Dining / Kitchen / Study Lighting" at bounding box center [698, 344] width 172 height 10
click at [611, 345] on input "Foyer / Dining / Kitchen / Study Lighting" at bounding box center [600, 345] width 22 height 22
checkbox input "false"
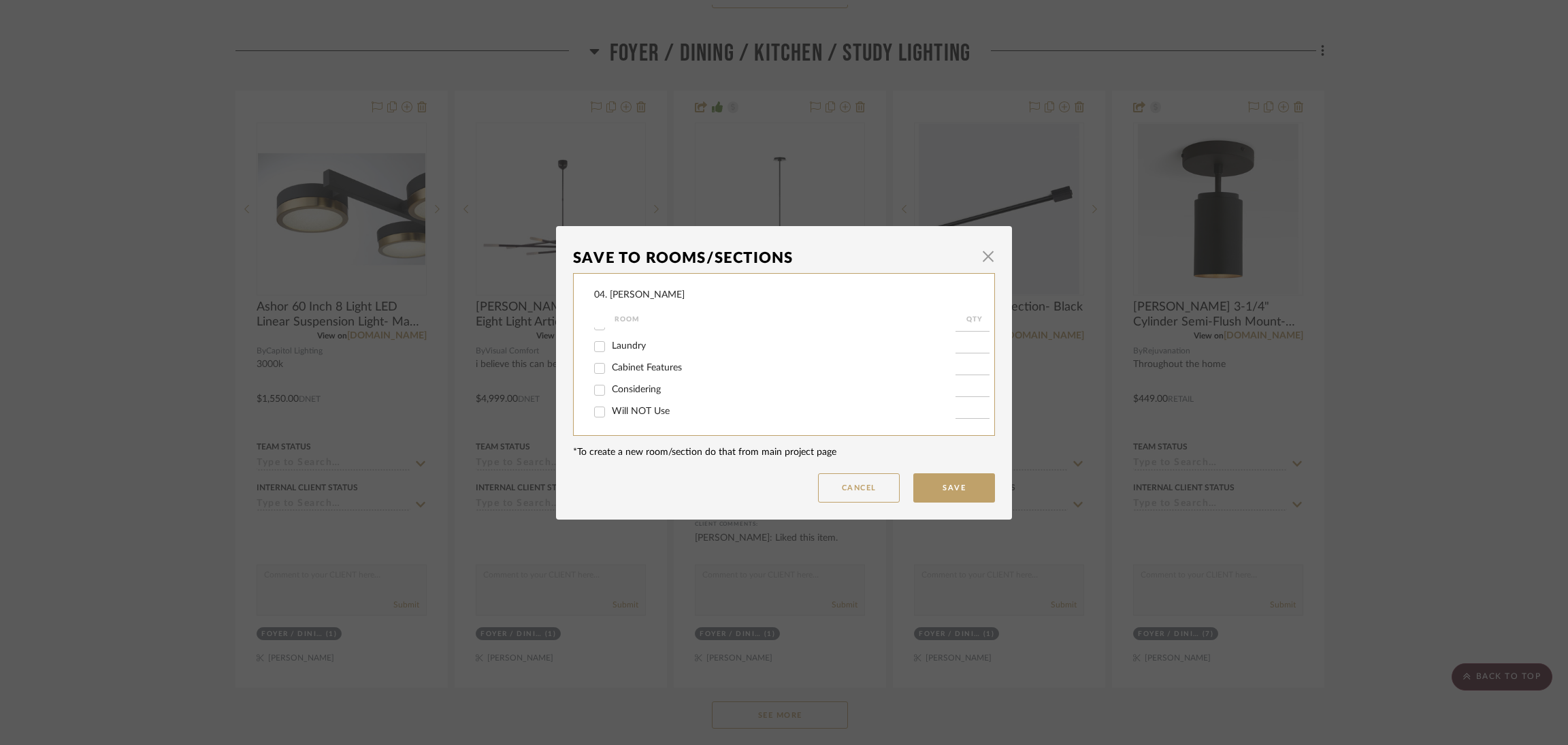
click at [643, 412] on span "Will NOT Use" at bounding box center [641, 411] width 58 height 10
click at [611, 412] on input "Will NOT Use" at bounding box center [600, 412] width 22 height 22
checkbox input "true"
type input "1"
click at [939, 485] on button "Save" at bounding box center [954, 487] width 81 height 29
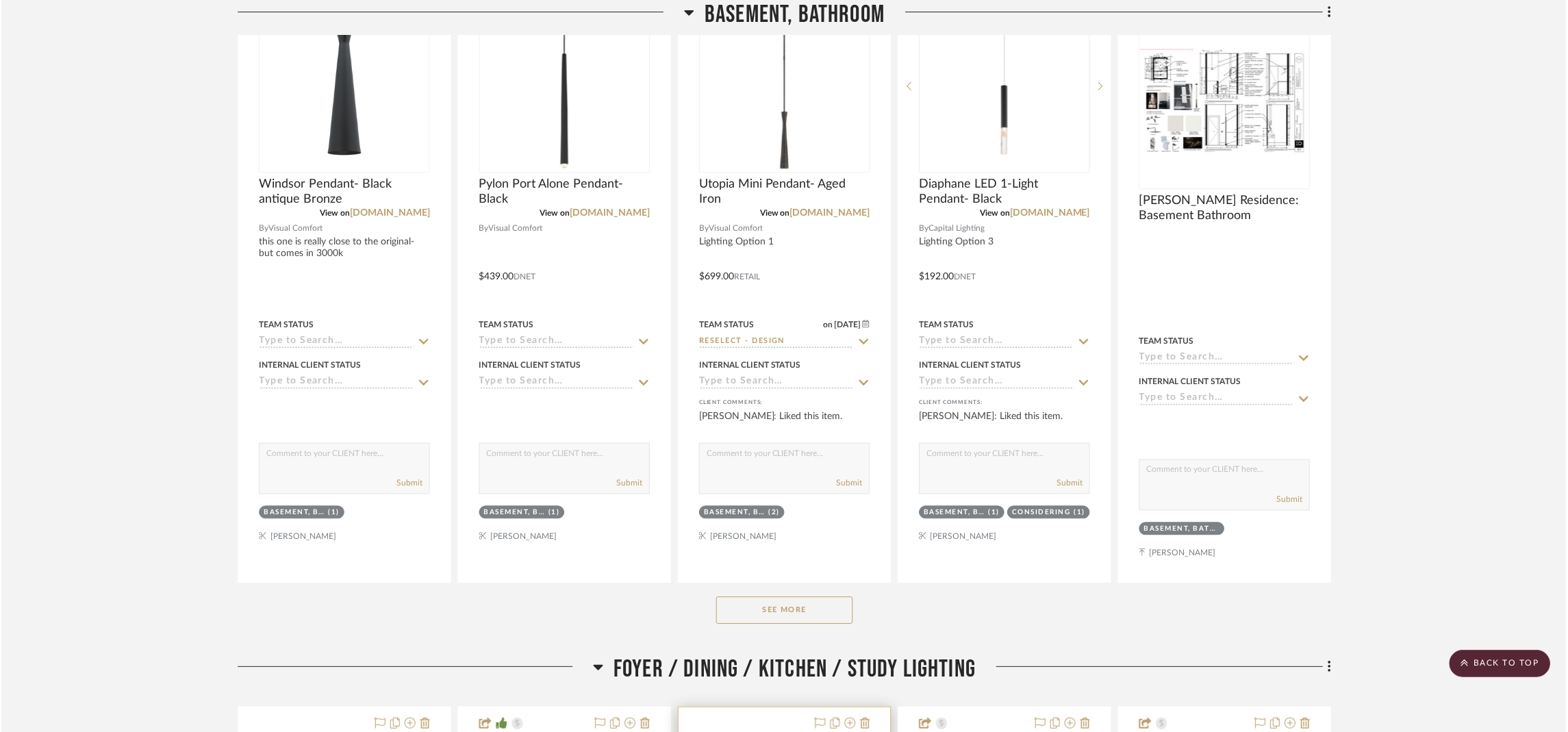
scroll to position [103, 0]
